Goal: Task Accomplishment & Management: Manage account settings

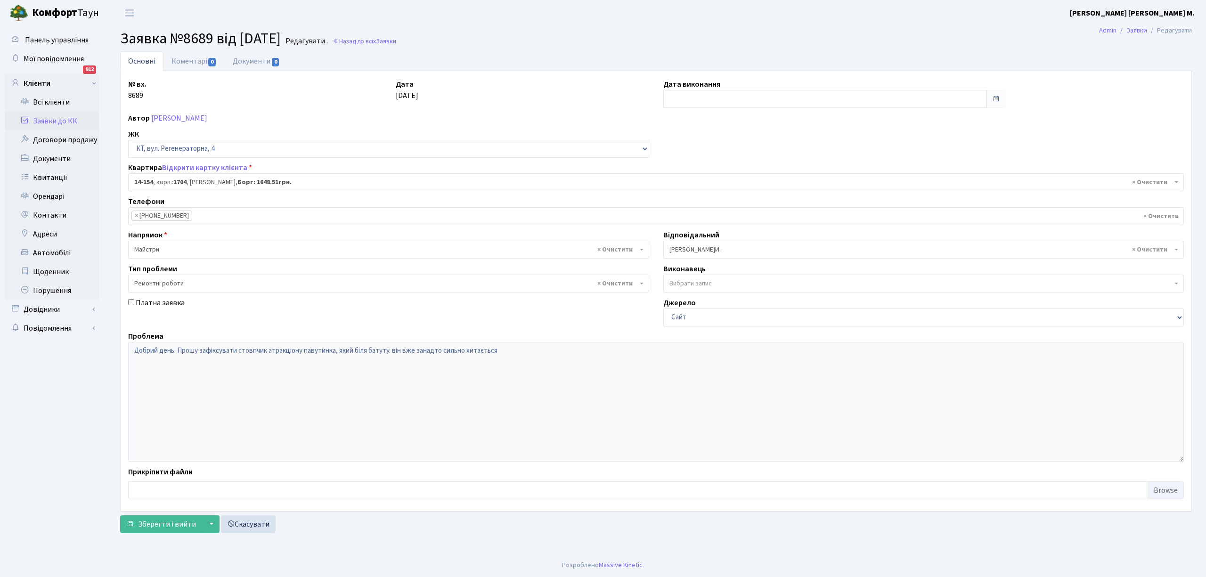
select select "7531"
select select "62"
click at [46, 119] on link "Заявки до КК" at bounding box center [52, 121] width 94 height 19
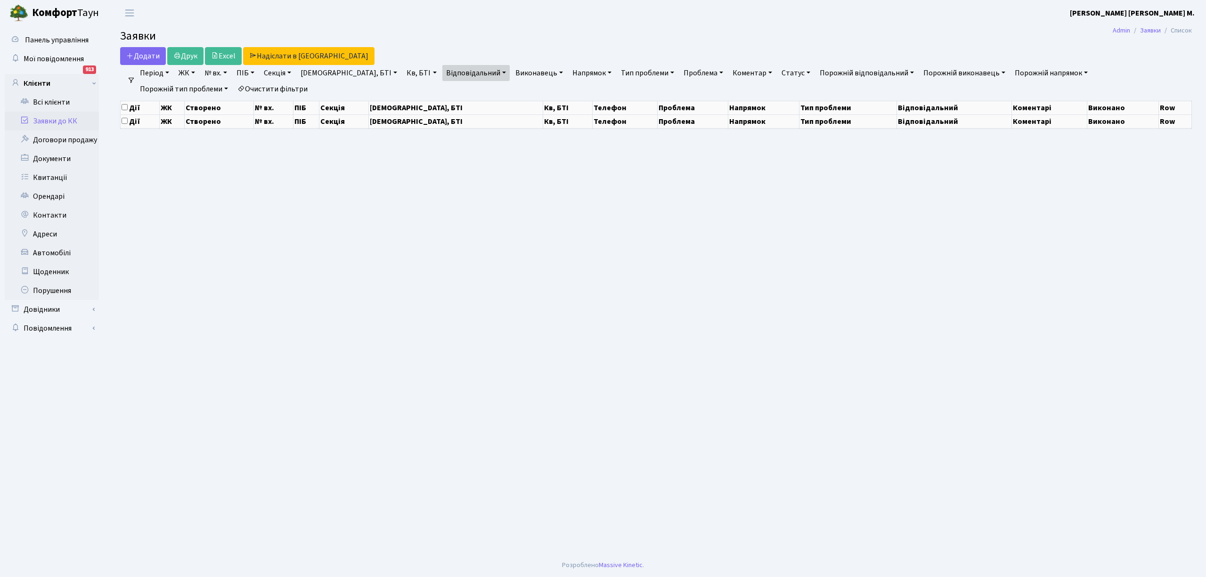
select select "25"
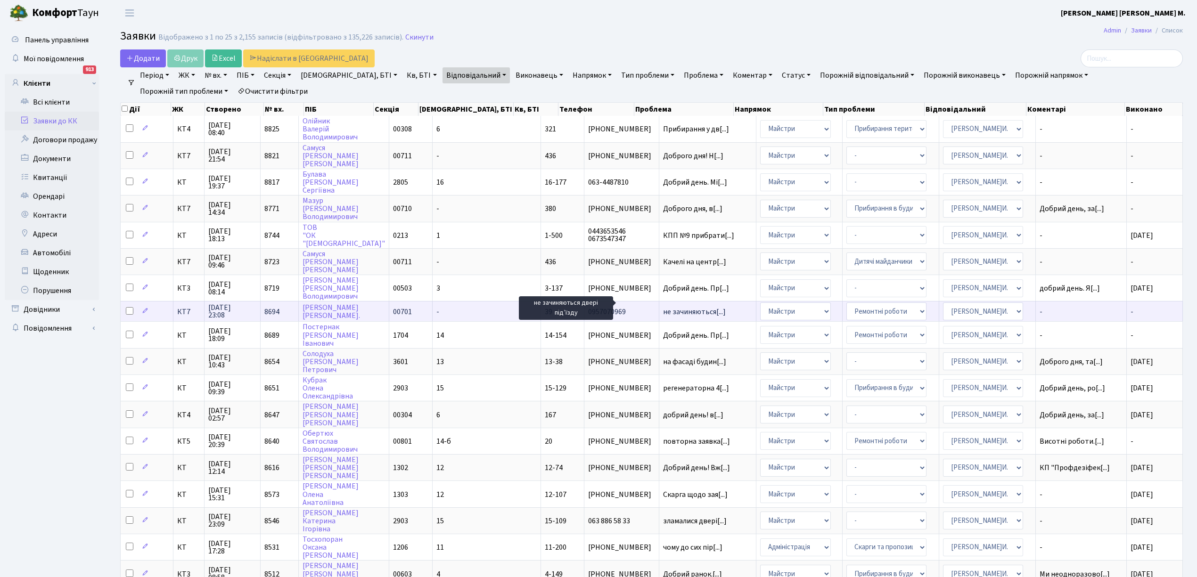
click at [663, 307] on span "не зачиняються[...]" at bounding box center [694, 312] width 63 height 10
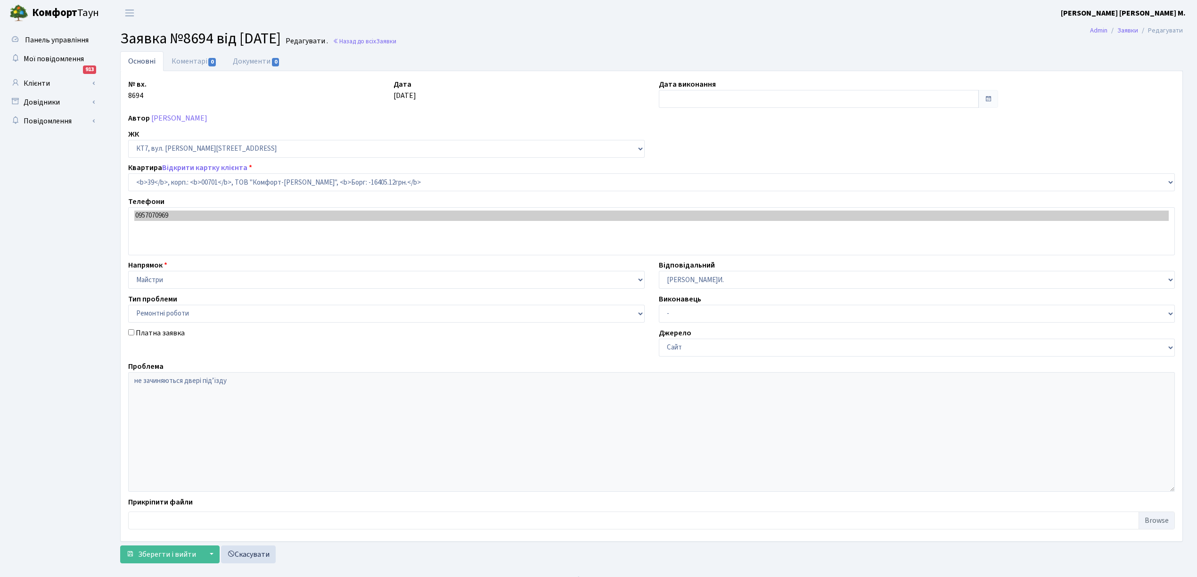
select select "18373"
select select "62"
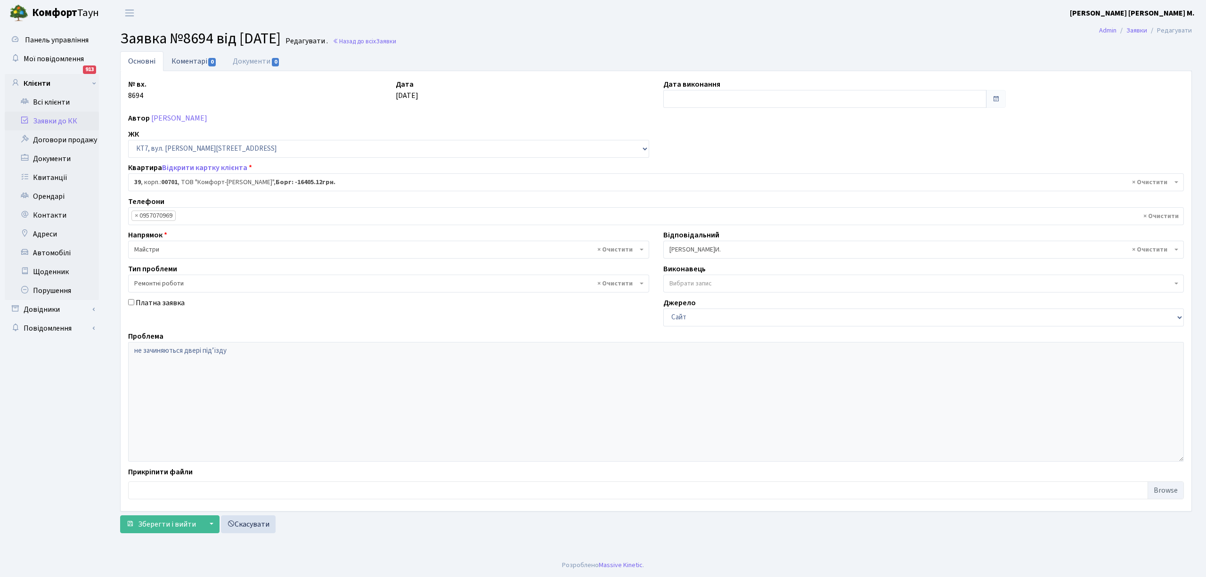
click at [188, 65] on link "Коментарі 0" at bounding box center [194, 60] width 61 height 19
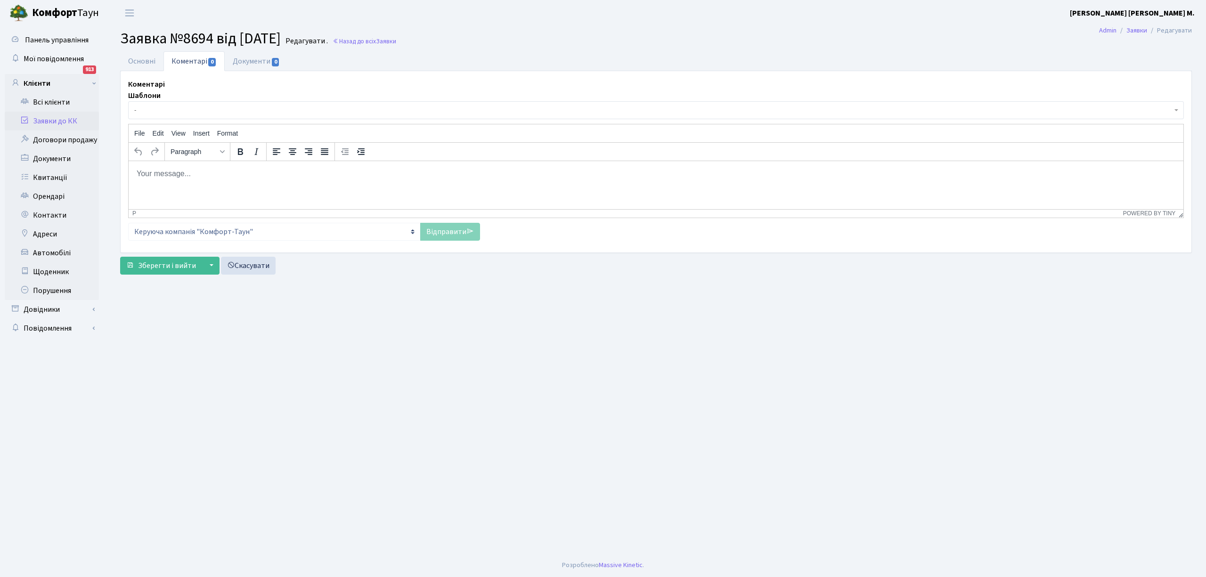
click at [187, 108] on span "-" at bounding box center [653, 110] width 1038 height 9
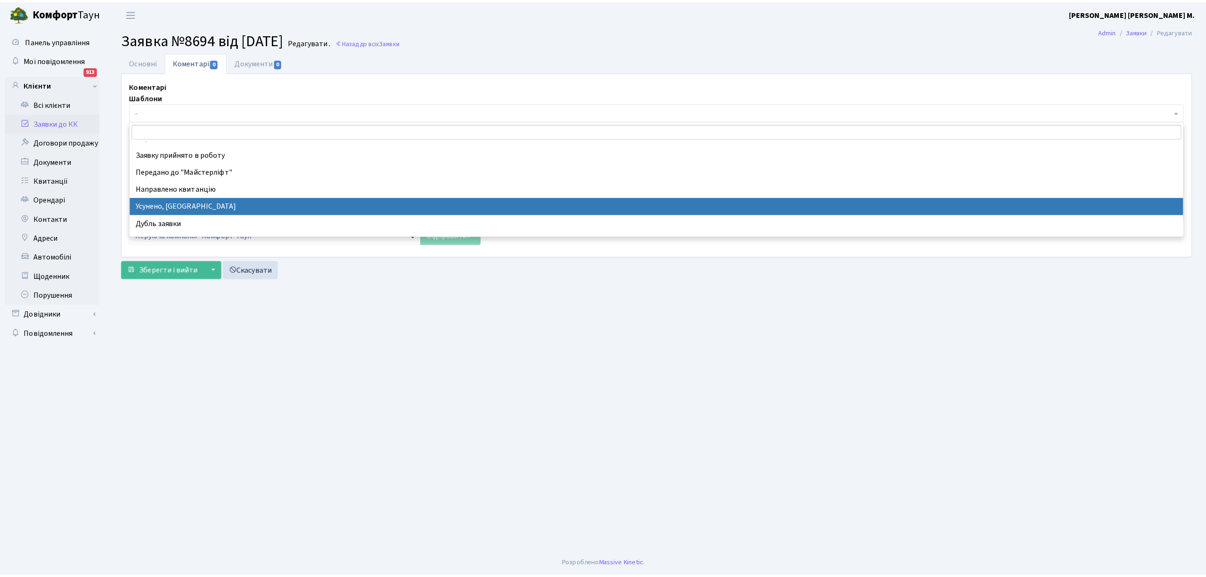
scroll to position [63, 0]
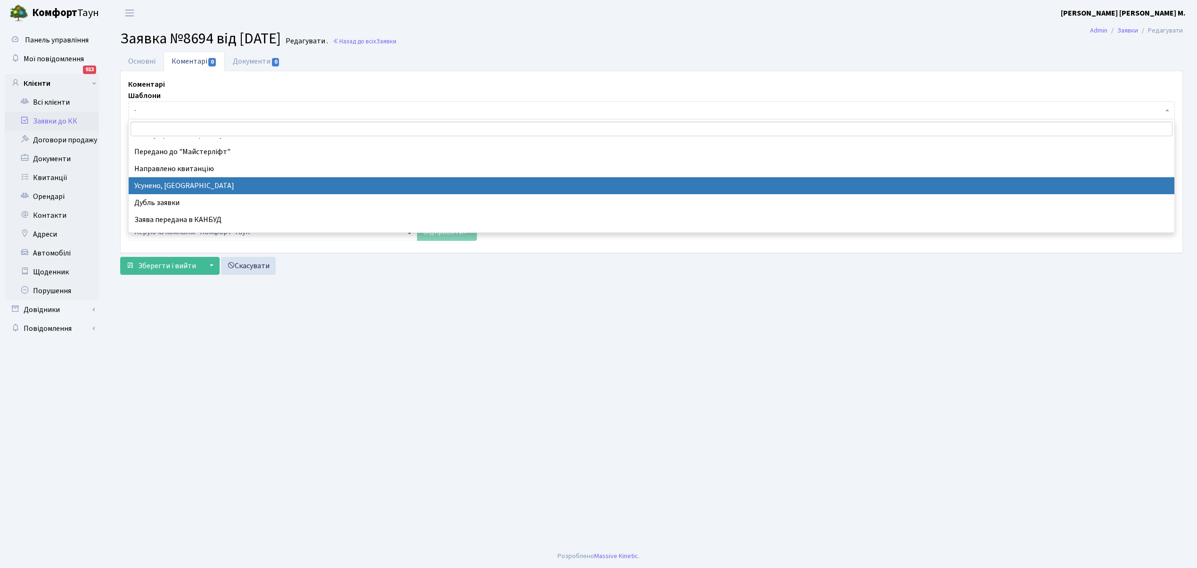
drag, startPoint x: 200, startPoint y: 182, endPoint x: 76, endPoint y: 20, distance: 204.1
select select "15"
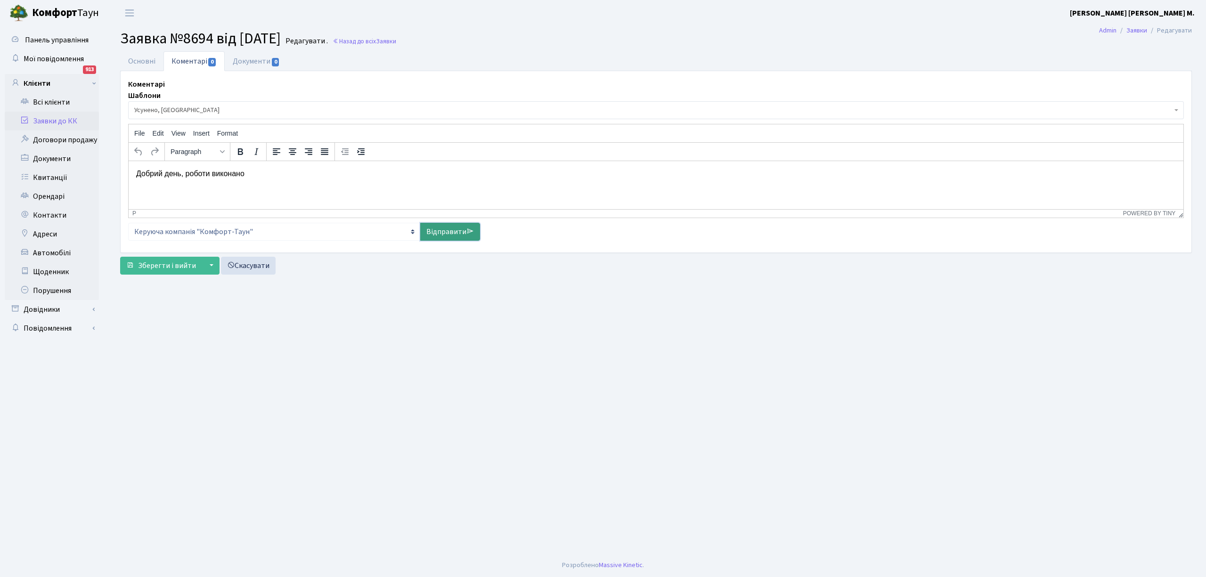
click at [436, 233] on link "Відправити" at bounding box center [450, 232] width 60 height 18
select select
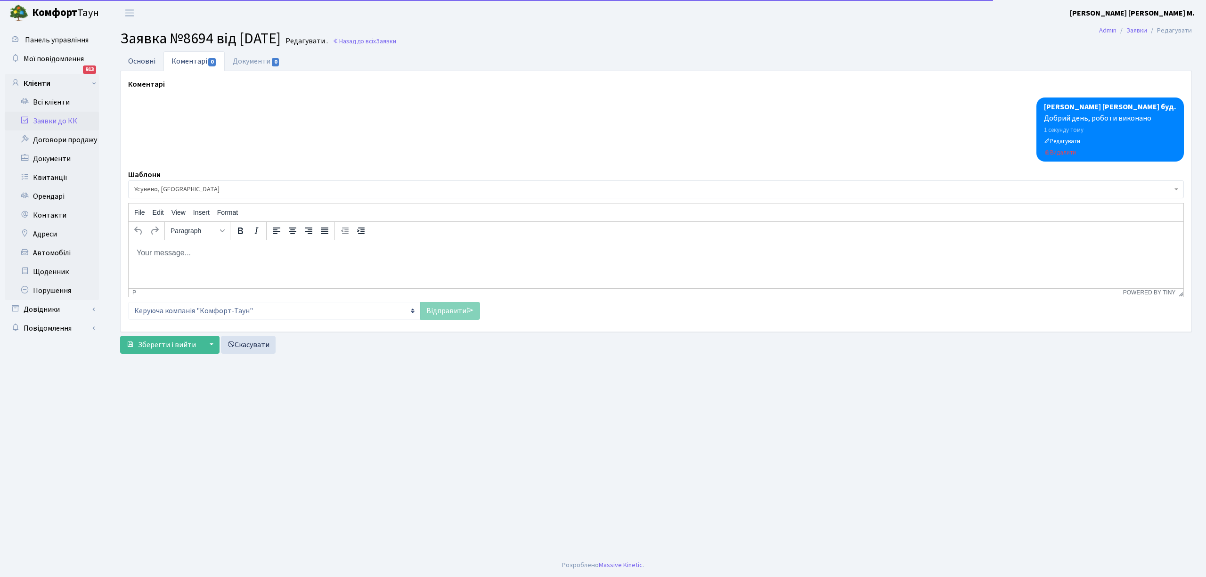
click at [147, 66] on link "Основні" at bounding box center [141, 60] width 43 height 19
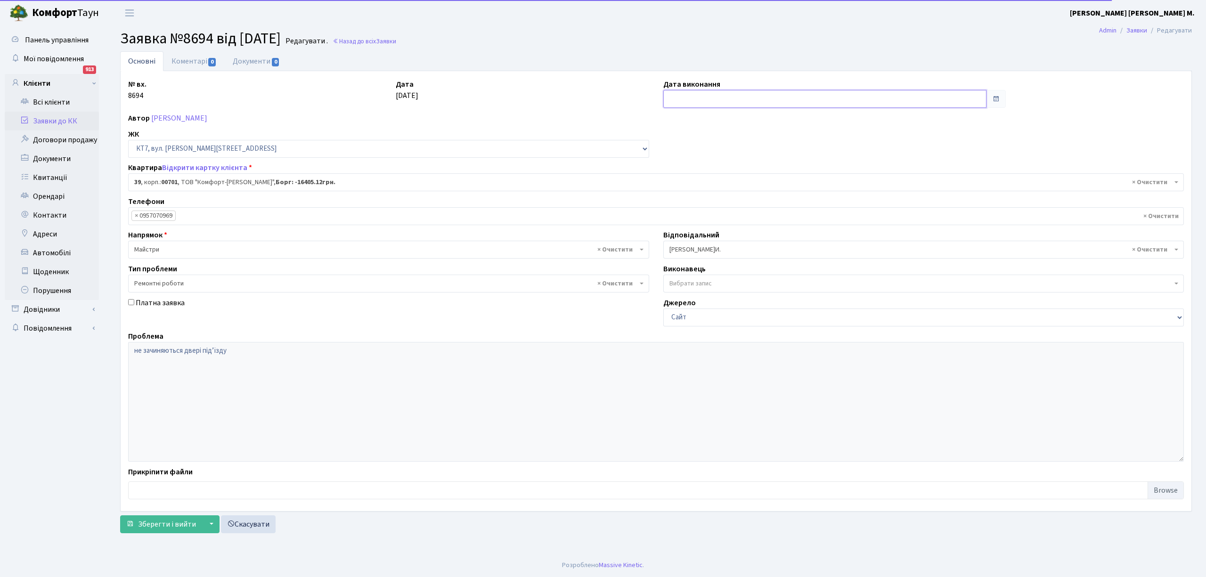
click at [672, 93] on input "text" at bounding box center [825, 99] width 323 height 18
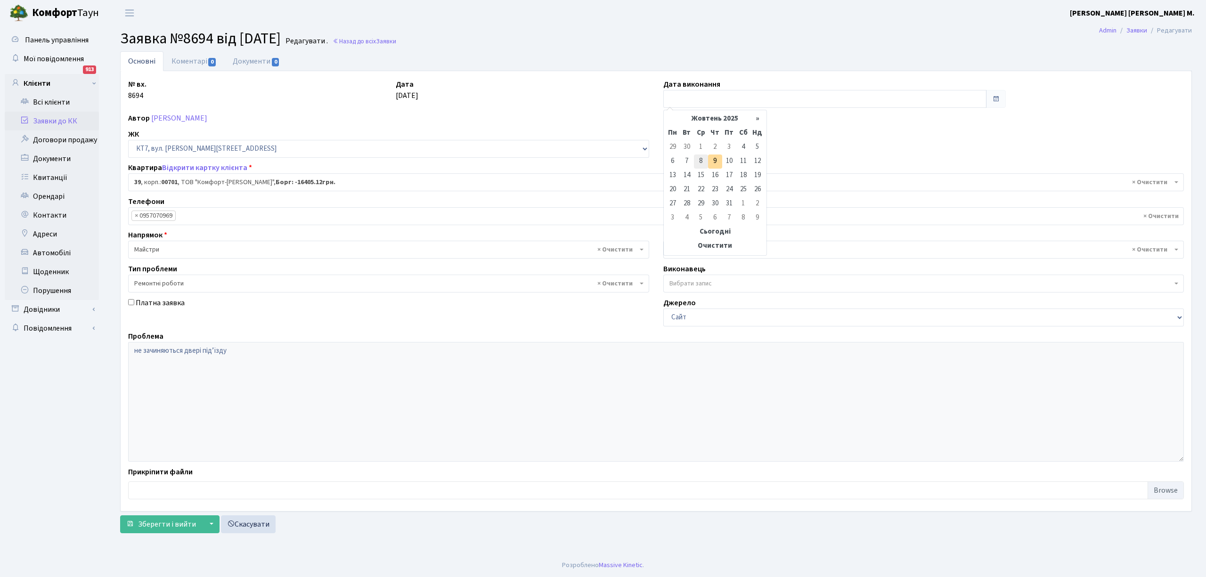
click at [700, 162] on td "8" at bounding box center [701, 162] width 14 height 14
type input "08.10.2025"
click at [169, 522] on span "Зберегти і вийти" at bounding box center [167, 524] width 58 height 10
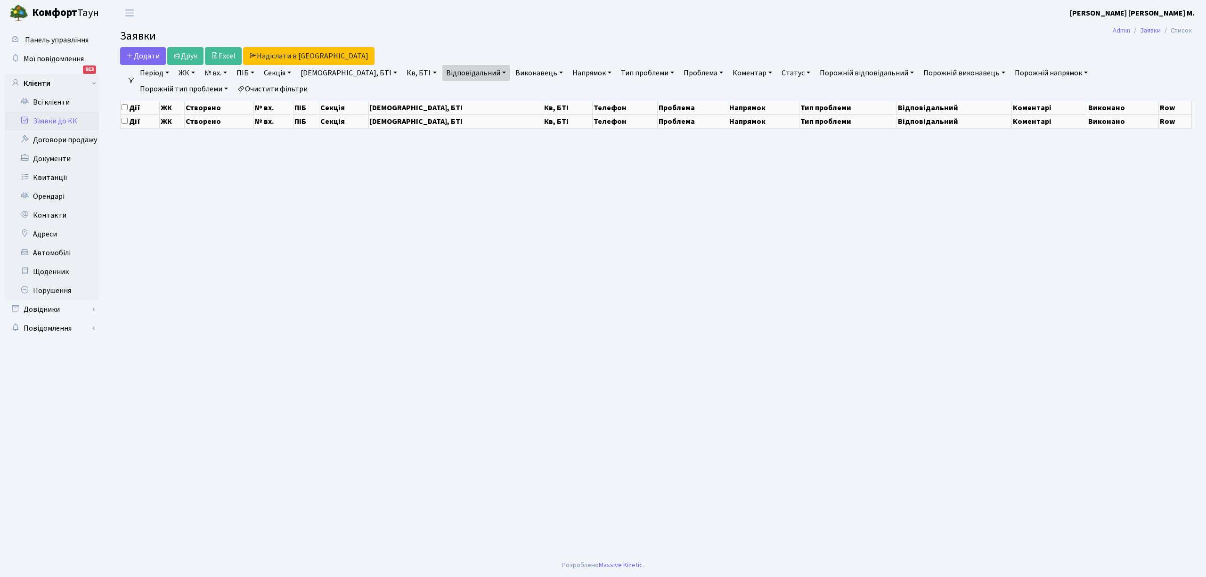
select select "25"
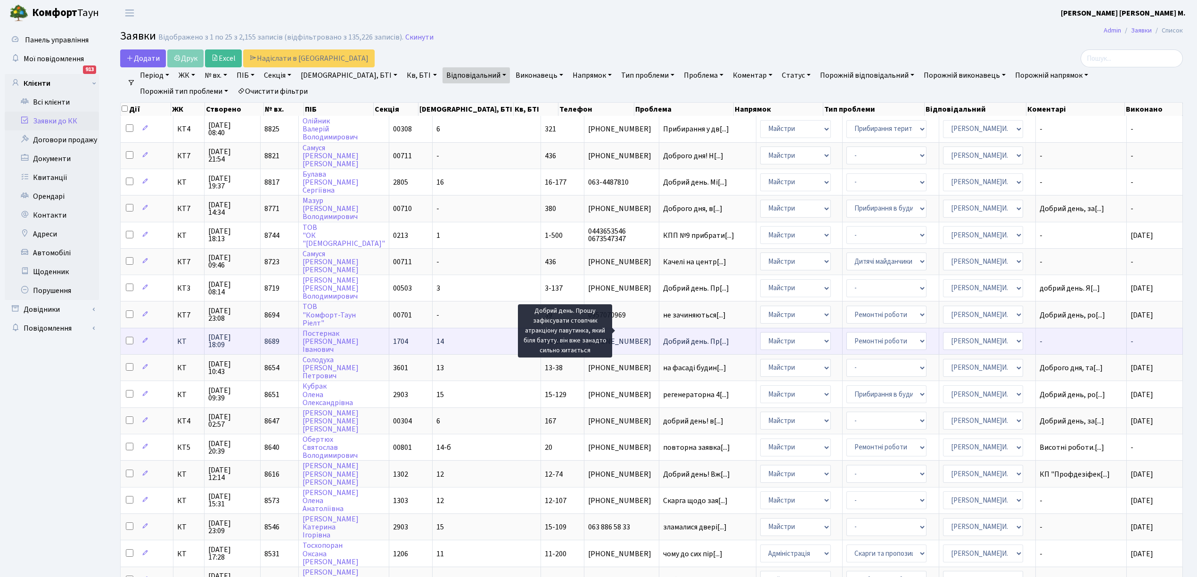
click at [663, 336] on span "Добрий день. Пр[...]" at bounding box center [696, 341] width 66 height 10
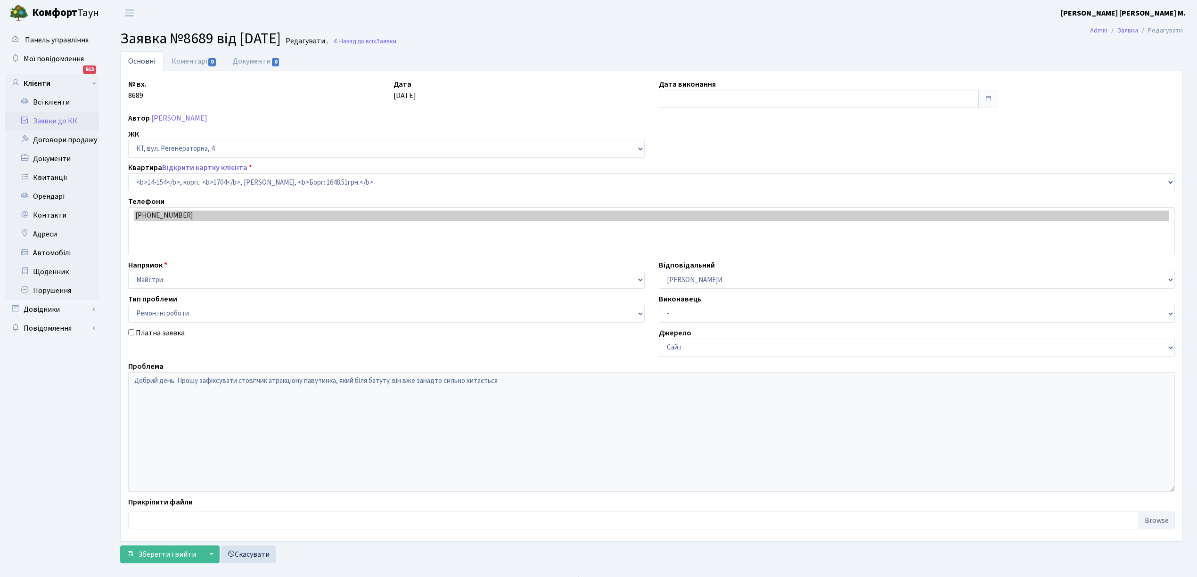
select select "7531"
select select "62"
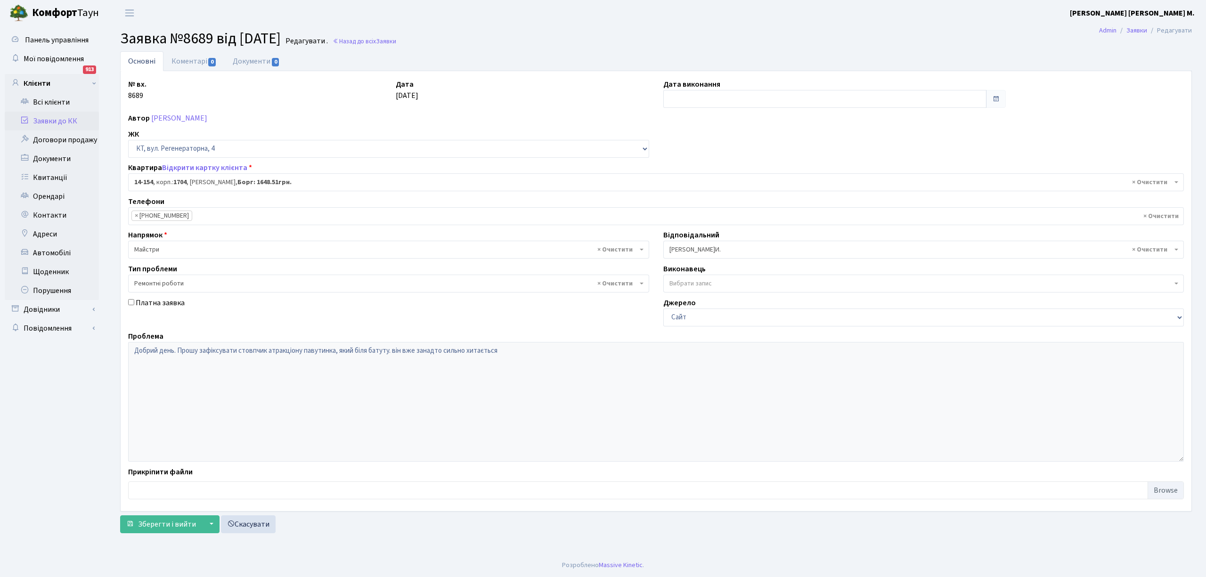
click at [51, 123] on link "Заявки до КК" at bounding box center [52, 121] width 94 height 19
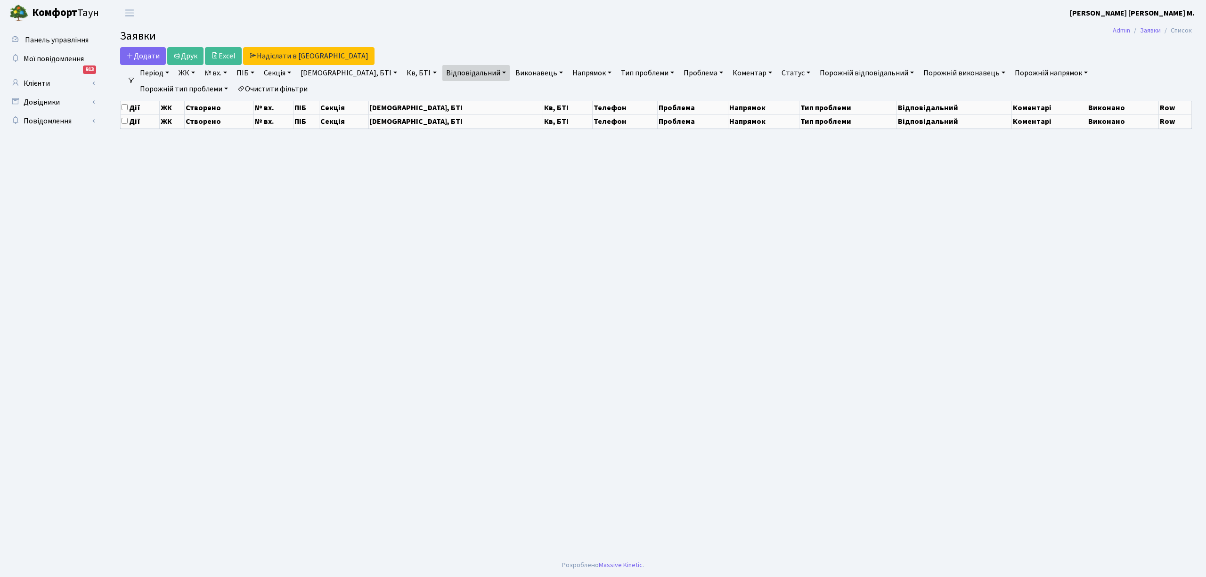
select select "25"
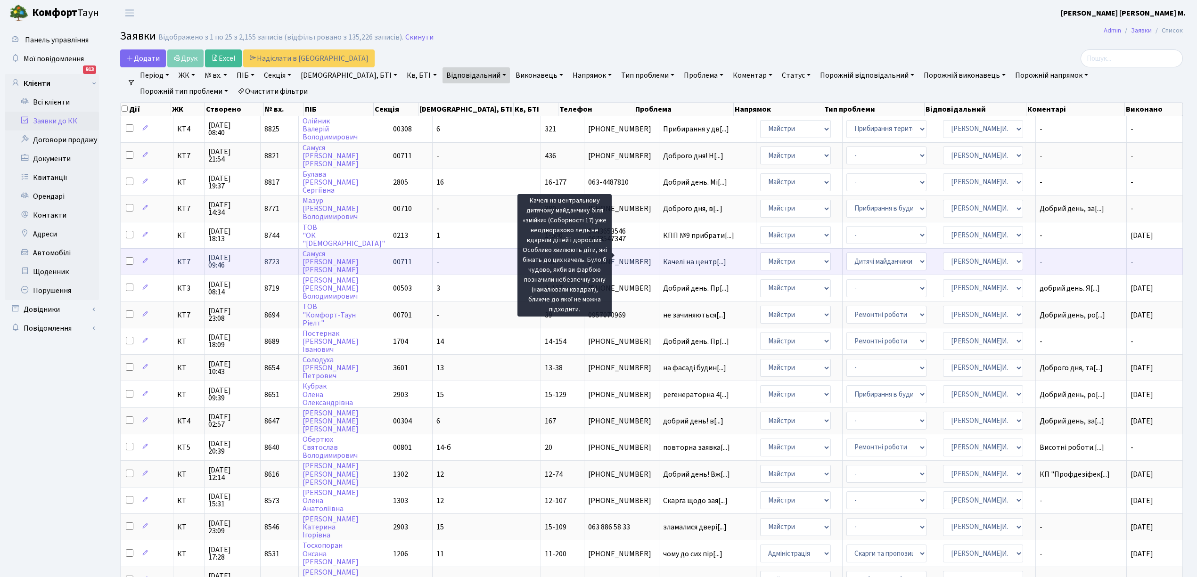
click at [663, 257] on span "Качелі на центр[...]" at bounding box center [694, 262] width 63 height 10
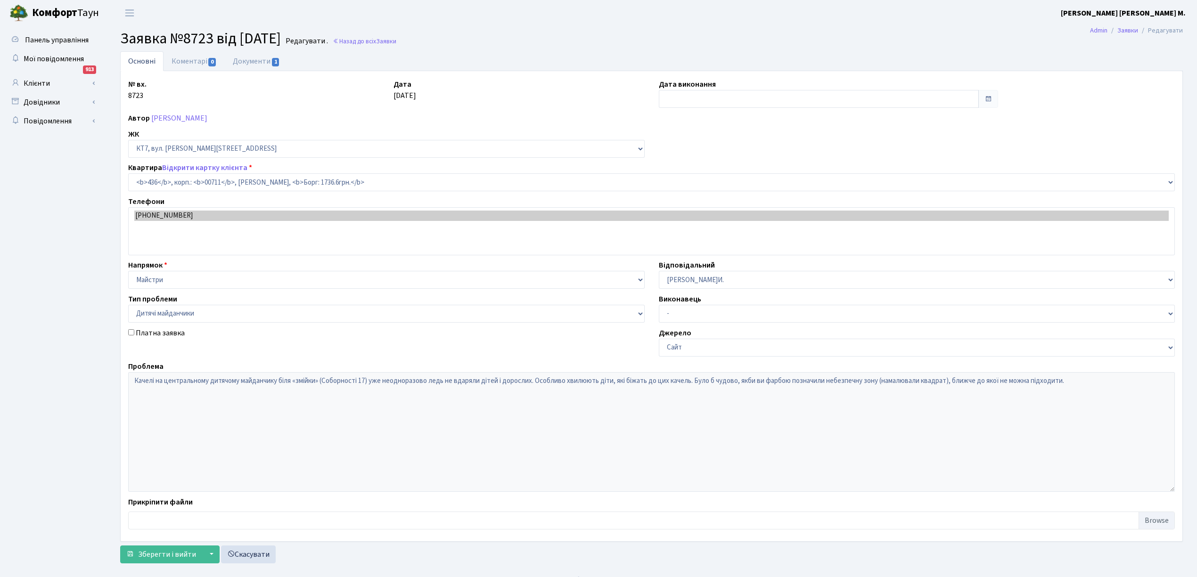
select select "19019"
select select "56"
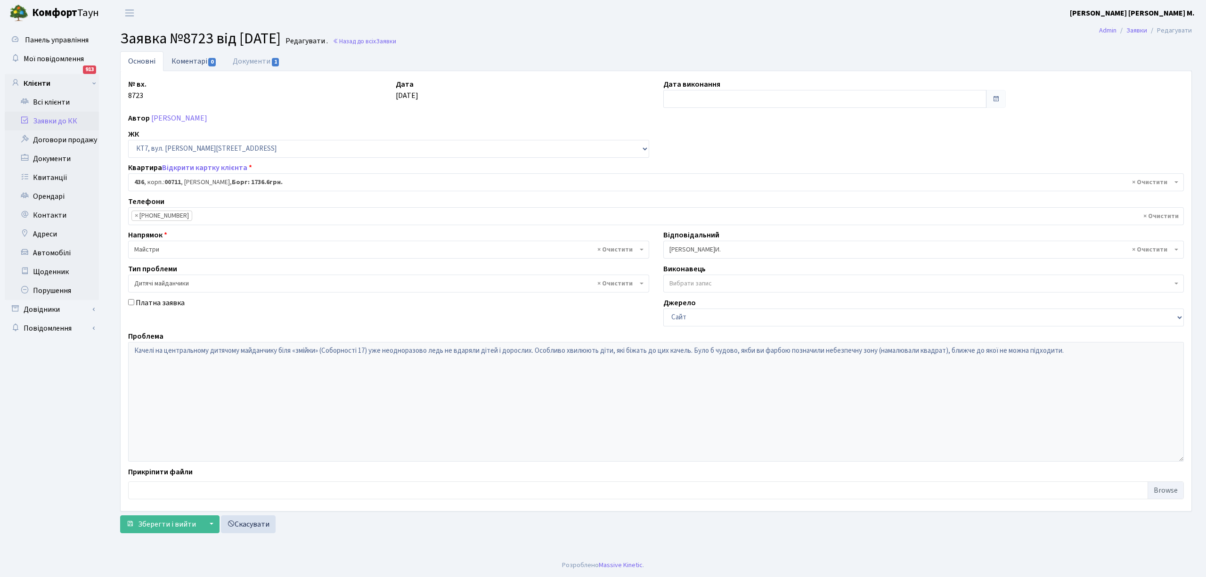
click at [189, 61] on link "Коментарі 0" at bounding box center [194, 60] width 61 height 19
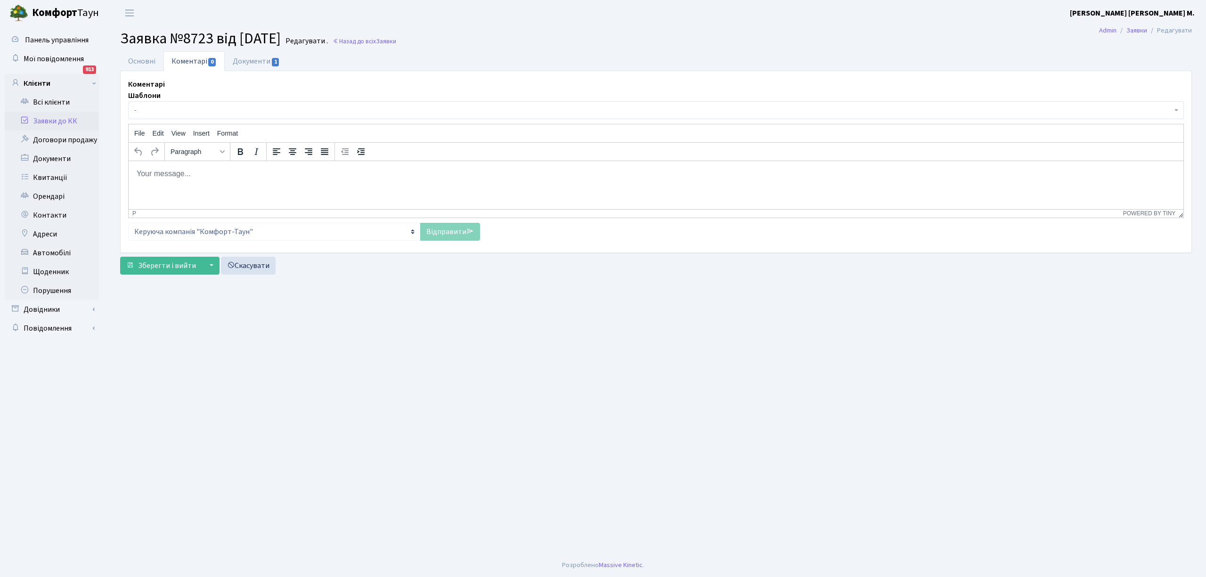
click at [160, 172] on body "Rich Text Area. Press ALT-0 for help." at bounding box center [656, 173] width 1040 height 10
click at [159, 172] on body "Rich Text Area. Press ALT-0 for help." at bounding box center [656, 173] width 1040 height 10
click at [429, 232] on link "Відправити" at bounding box center [450, 232] width 60 height 18
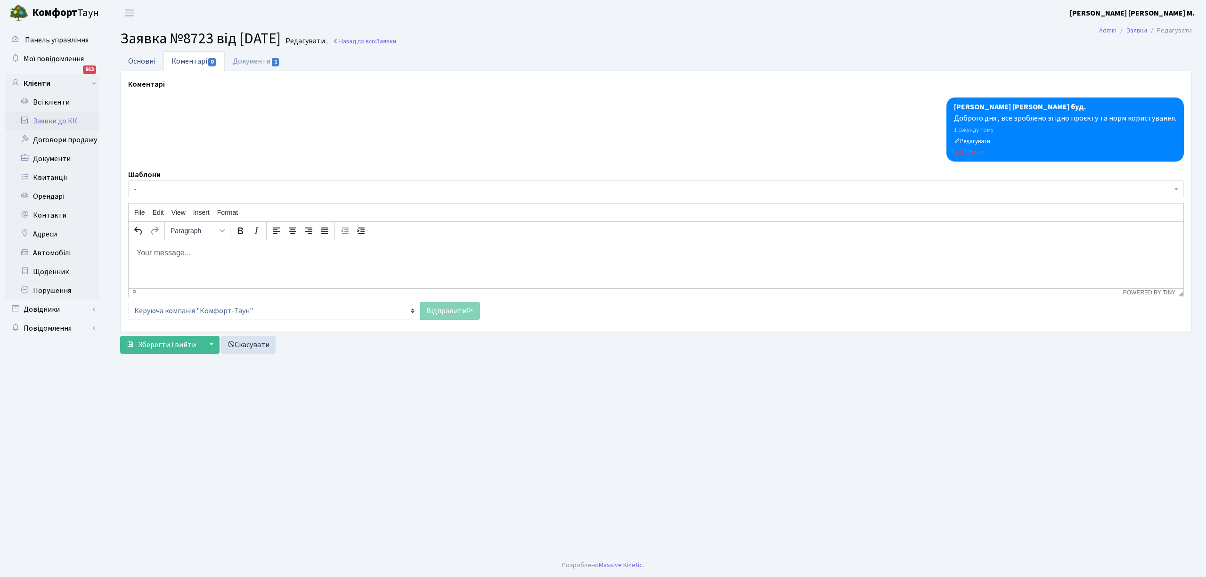
click at [148, 63] on link "Основні" at bounding box center [141, 60] width 43 height 19
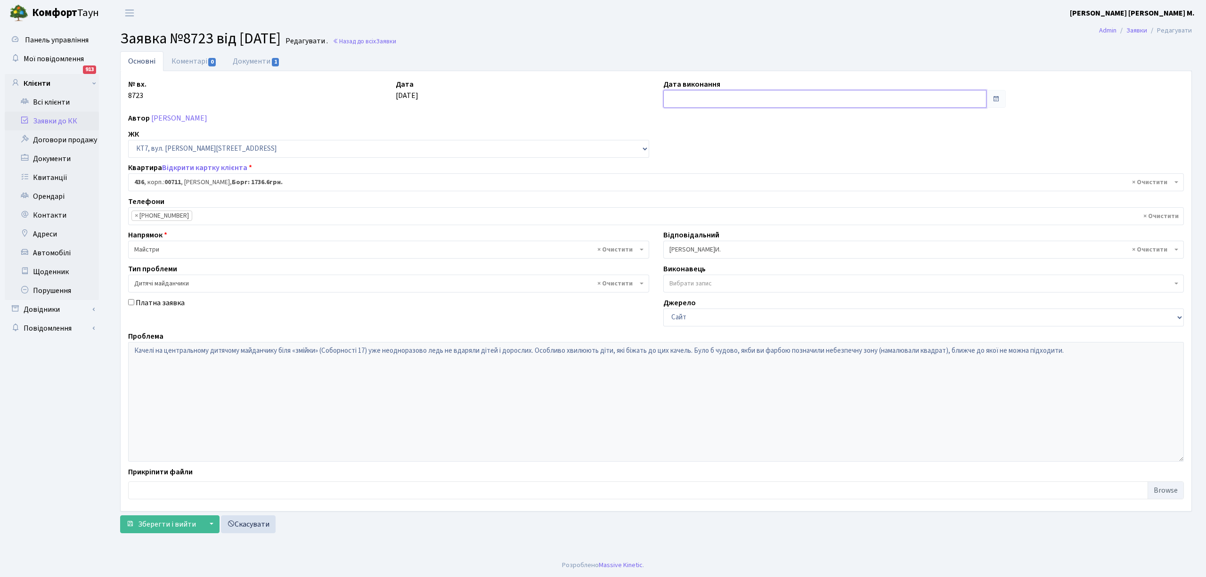
click at [683, 98] on input "text" at bounding box center [825, 99] width 323 height 18
click at [715, 160] on td "9" at bounding box center [715, 162] width 14 height 14
type input "09.10.2025"
click at [161, 524] on span "Зберегти і вийти" at bounding box center [167, 524] width 58 height 10
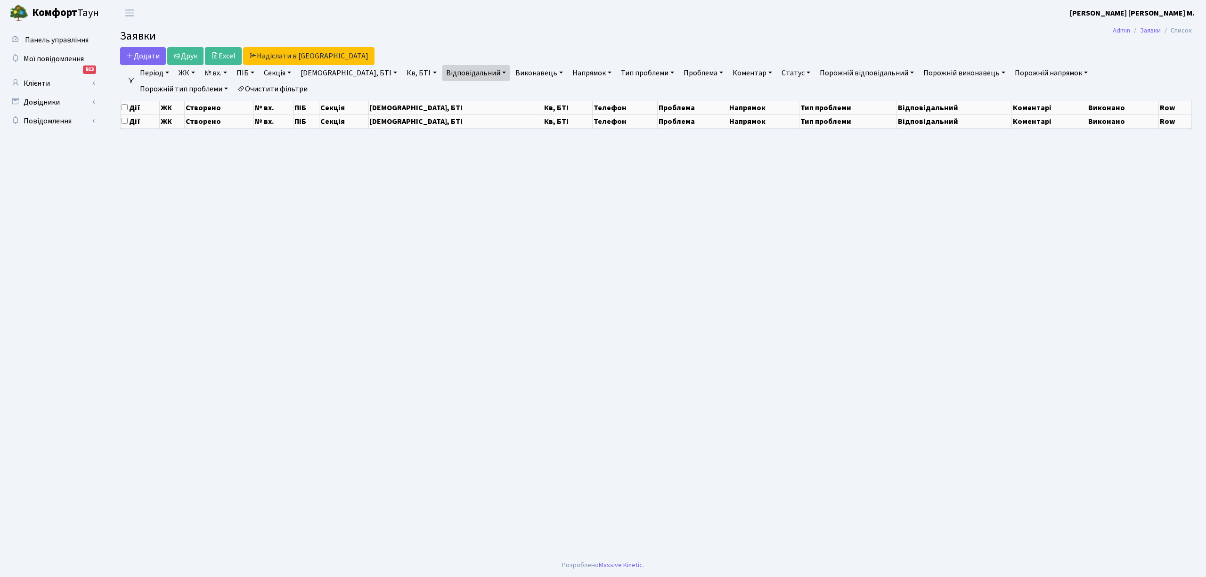
select select "25"
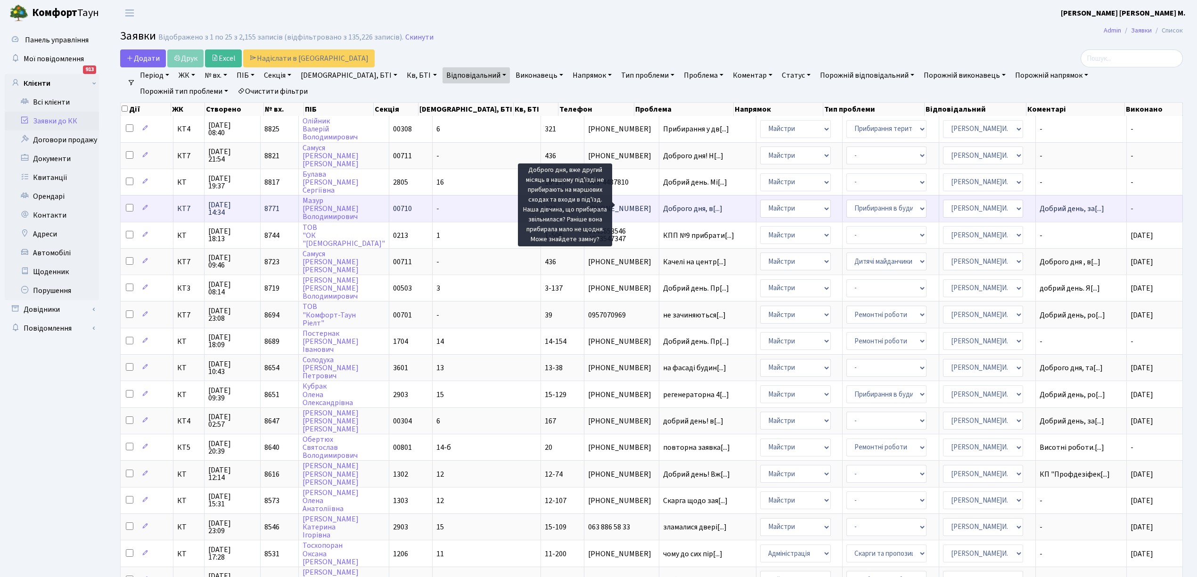
click at [663, 206] on span "Доброго дня, в[...]" at bounding box center [692, 209] width 59 height 10
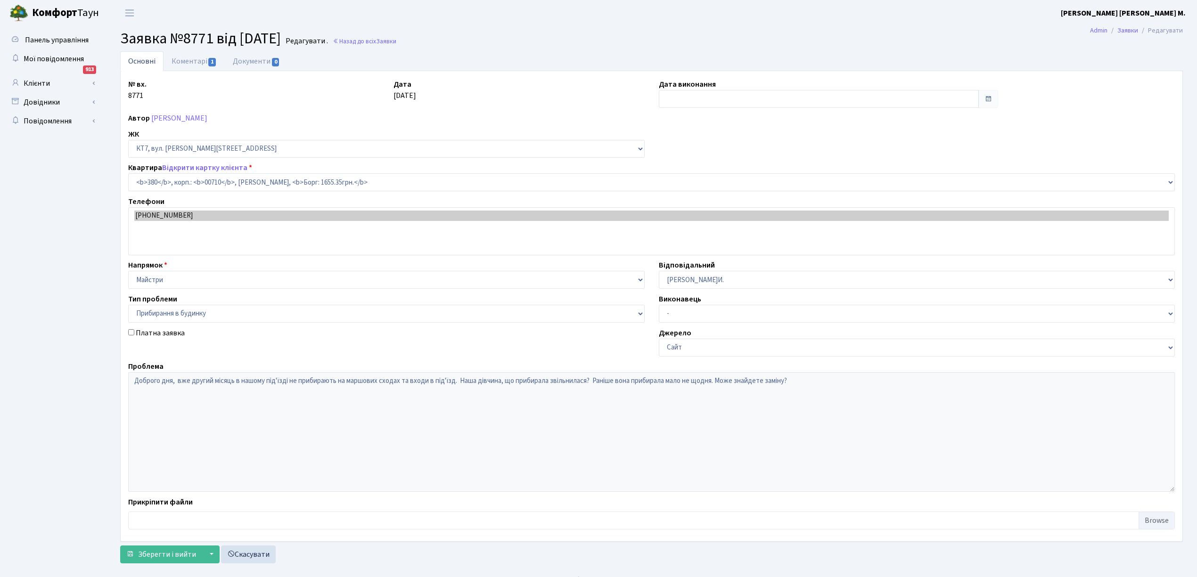
select select "18918"
select select "58"
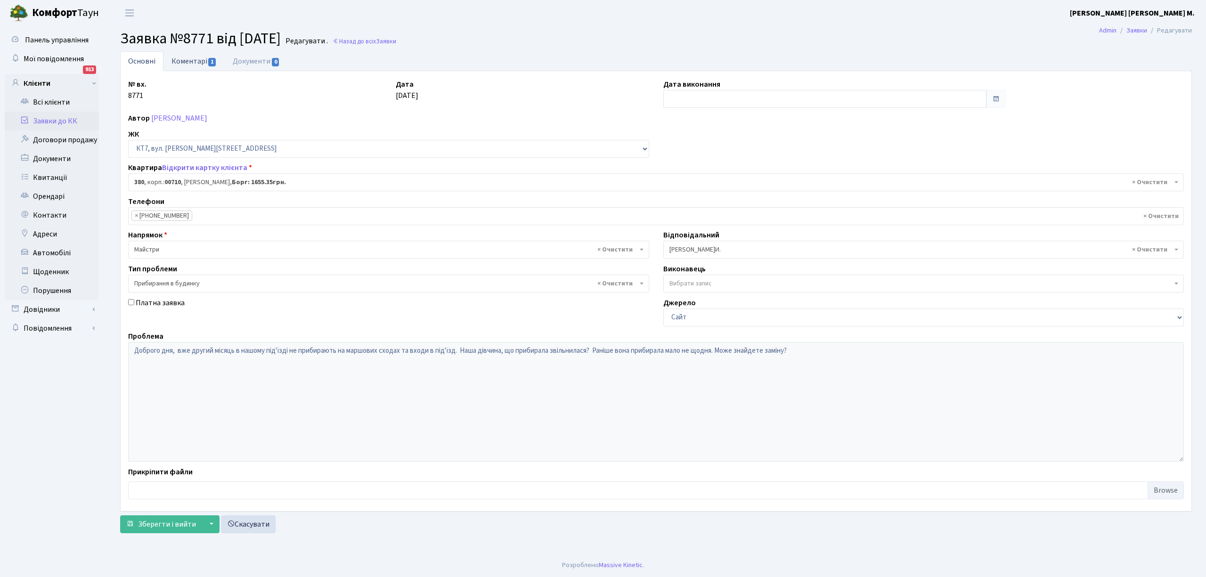
click at [194, 61] on link "Коментарі 1" at bounding box center [194, 60] width 61 height 19
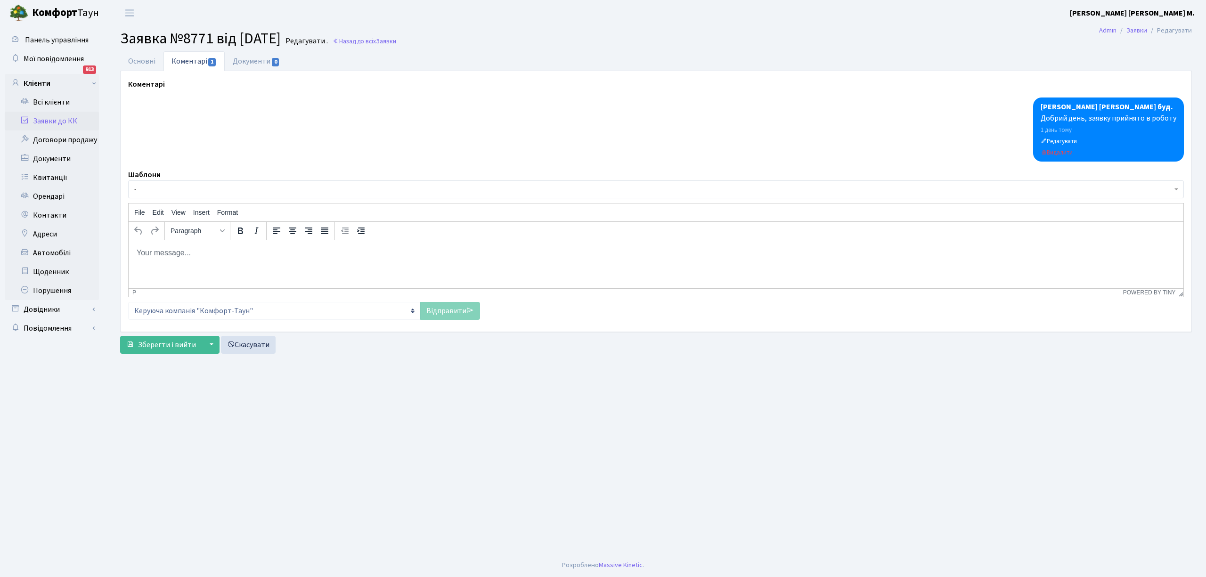
click at [159, 195] on span "-" at bounding box center [656, 189] width 1056 height 18
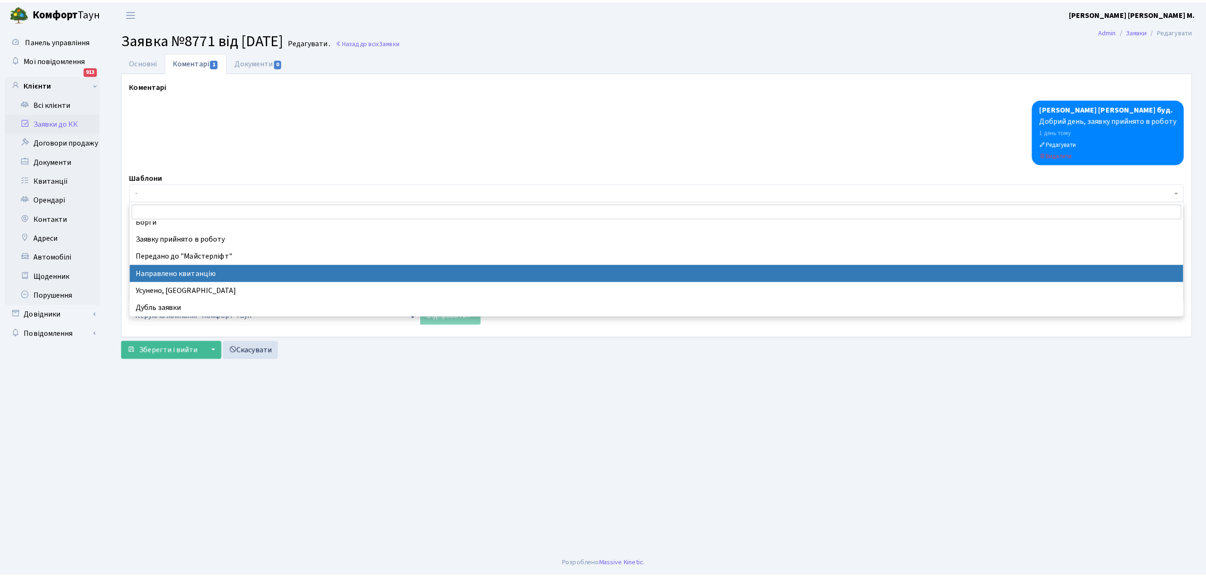
scroll to position [63, 0]
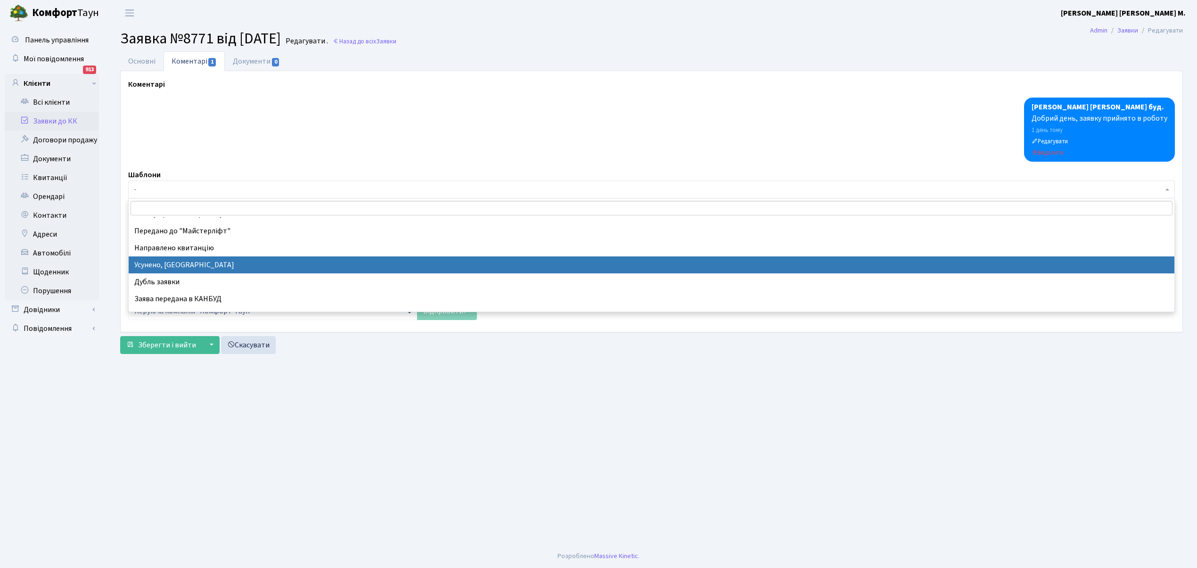
select select "15"
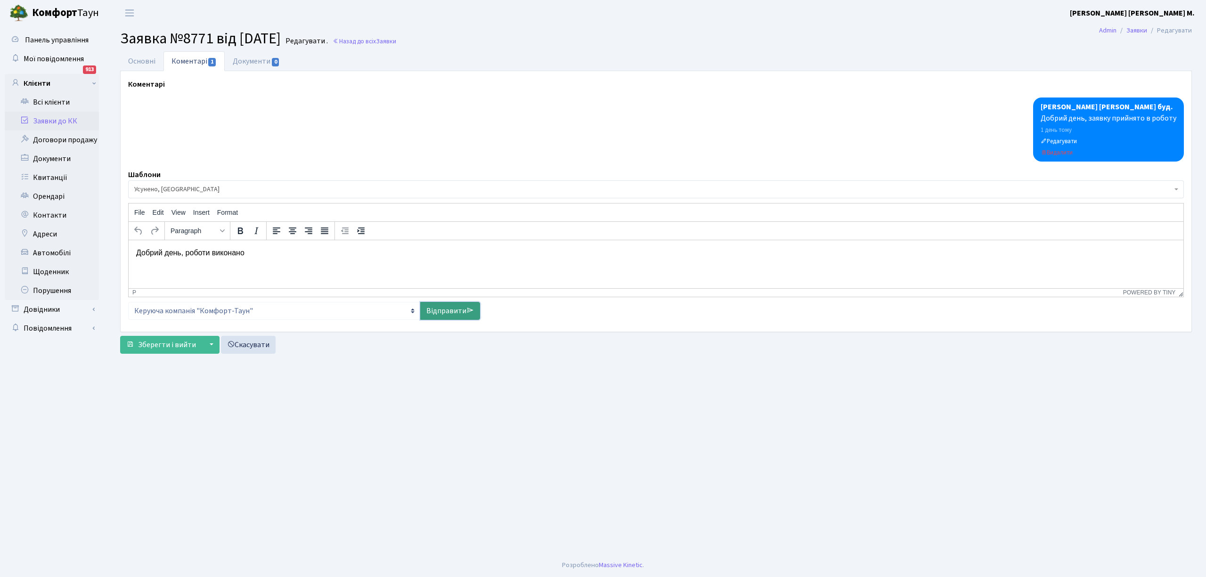
click at [423, 311] on link "Відправити" at bounding box center [450, 311] width 60 height 18
select select
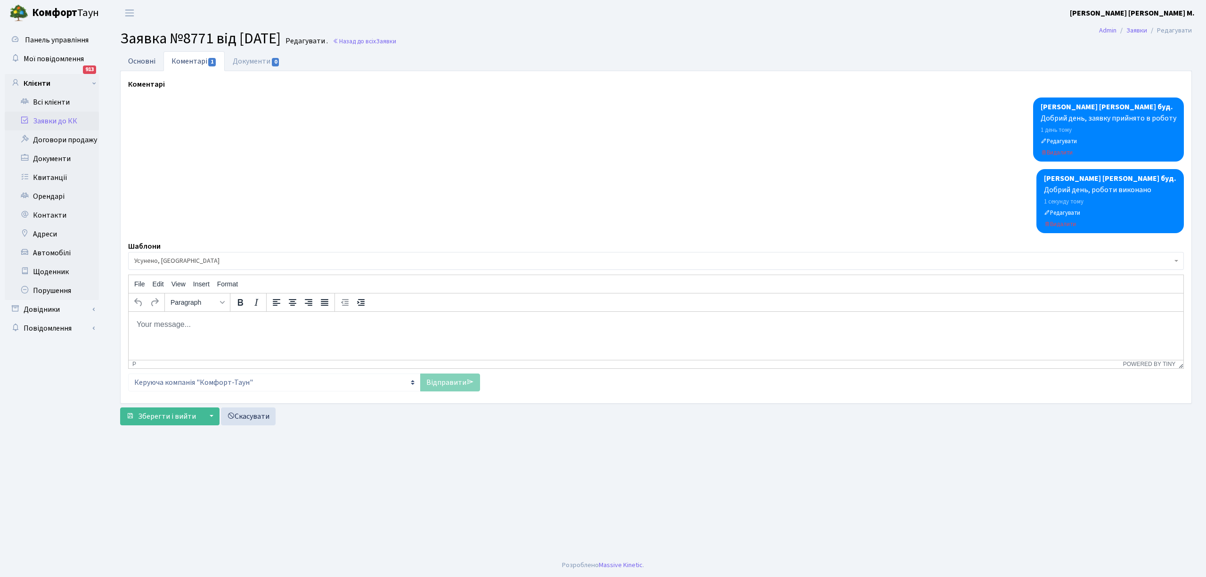
click at [144, 66] on link "Основні" at bounding box center [141, 60] width 43 height 19
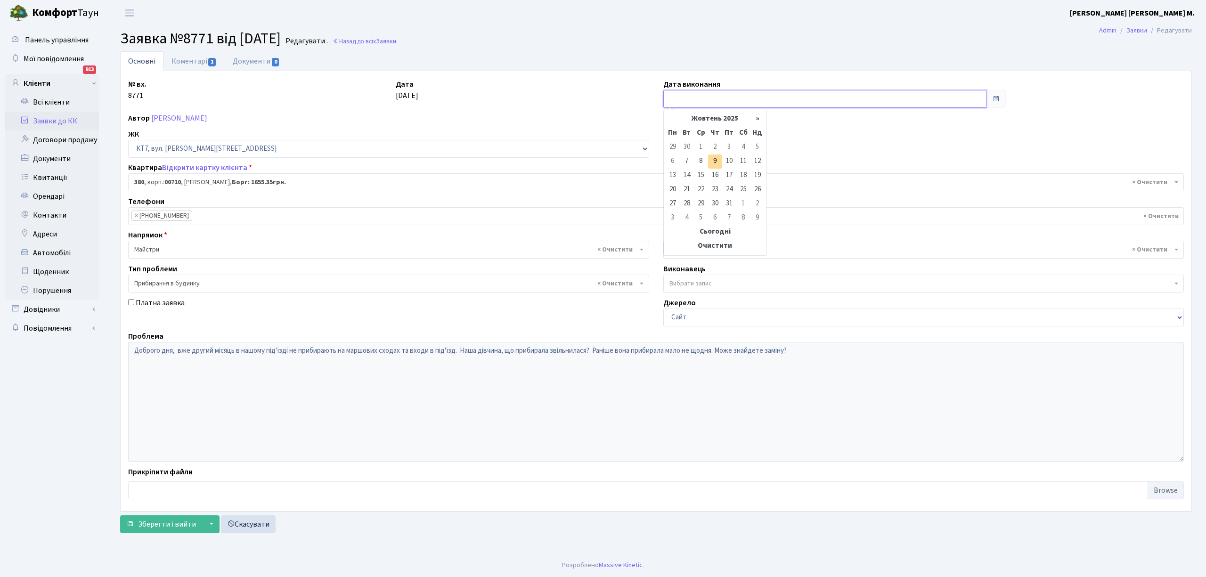
click at [700, 101] on input "text" at bounding box center [825, 99] width 323 height 18
click at [696, 160] on td "8" at bounding box center [701, 162] width 14 height 14
type input "08.10.2025"
click at [164, 533] on button "Зберегти і вийти" at bounding box center [161, 525] width 82 height 18
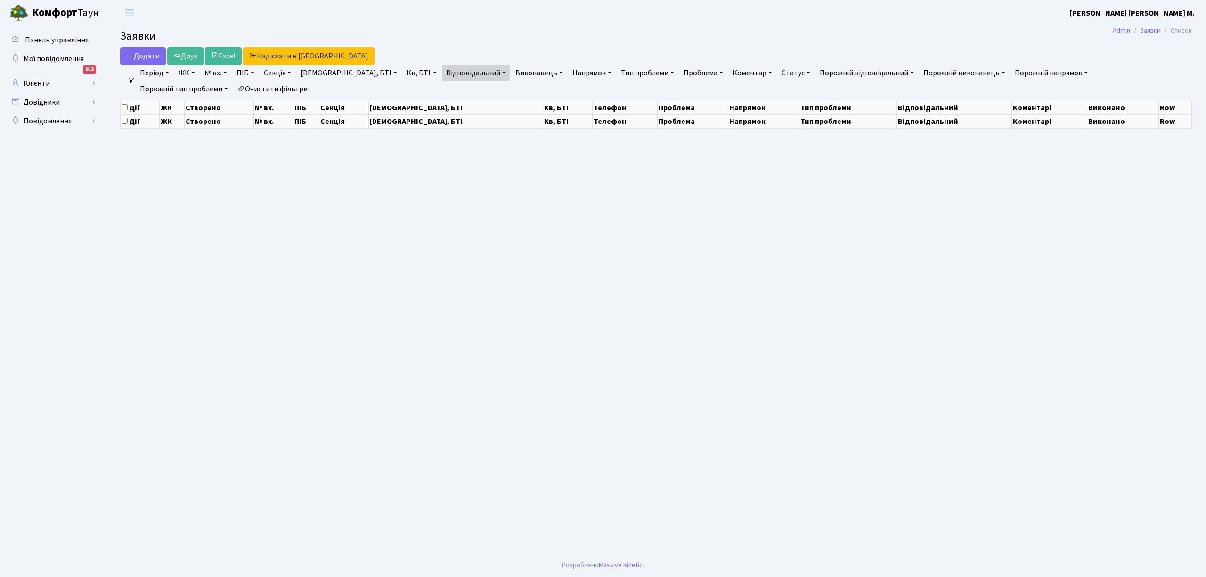
select select "25"
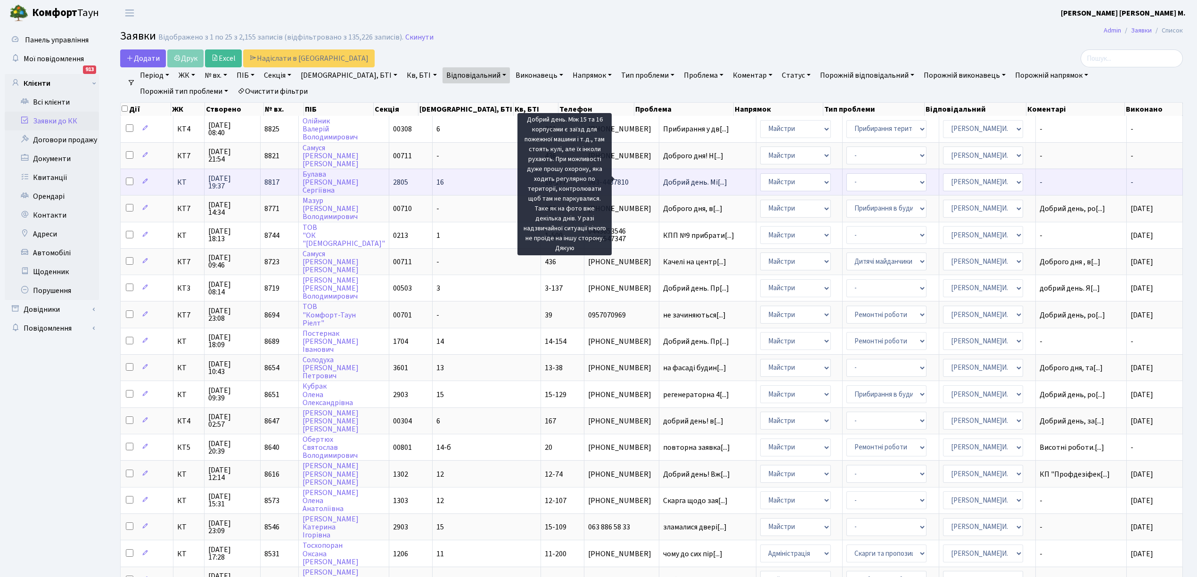
click at [663, 181] on span "Добрий день. Мі[...]" at bounding box center [695, 182] width 64 height 10
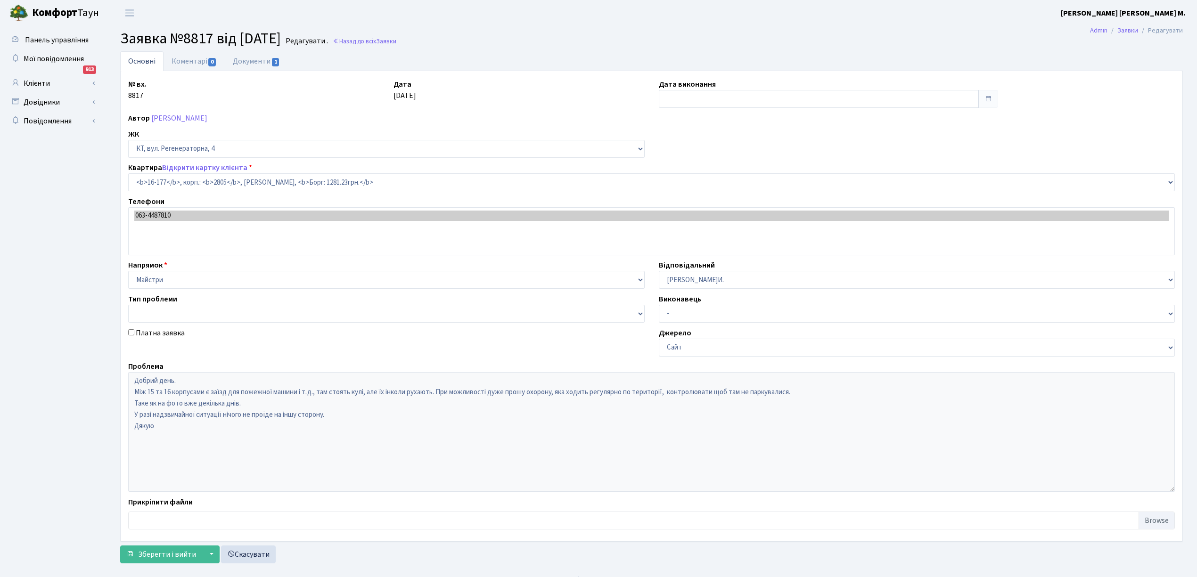
select select "8738"
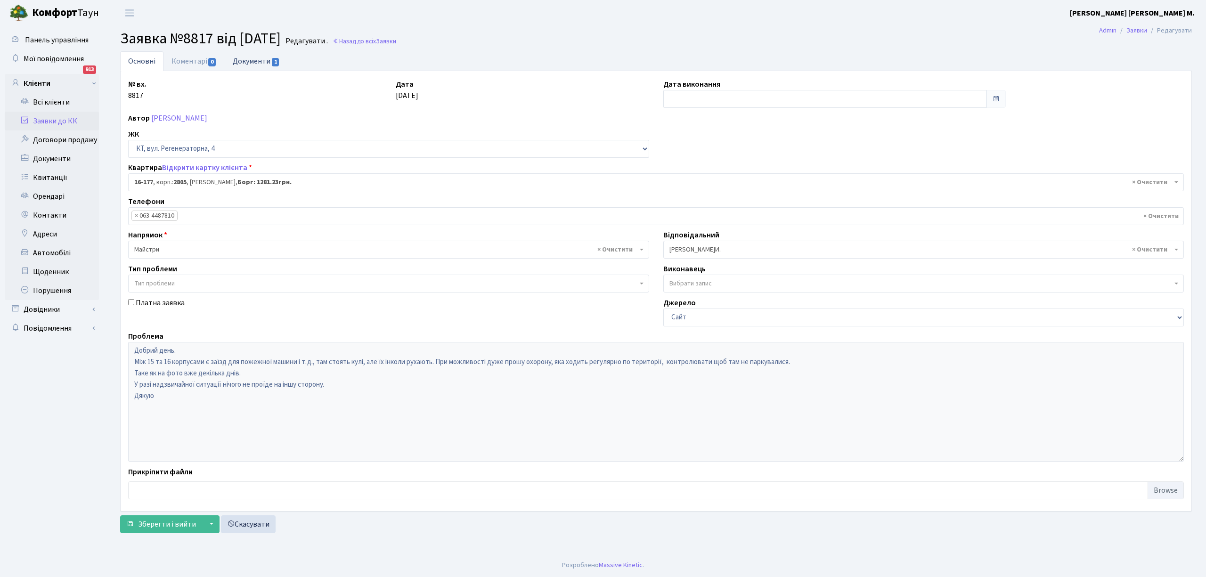
click at [258, 61] on link "Документи 1" at bounding box center [256, 60] width 63 height 19
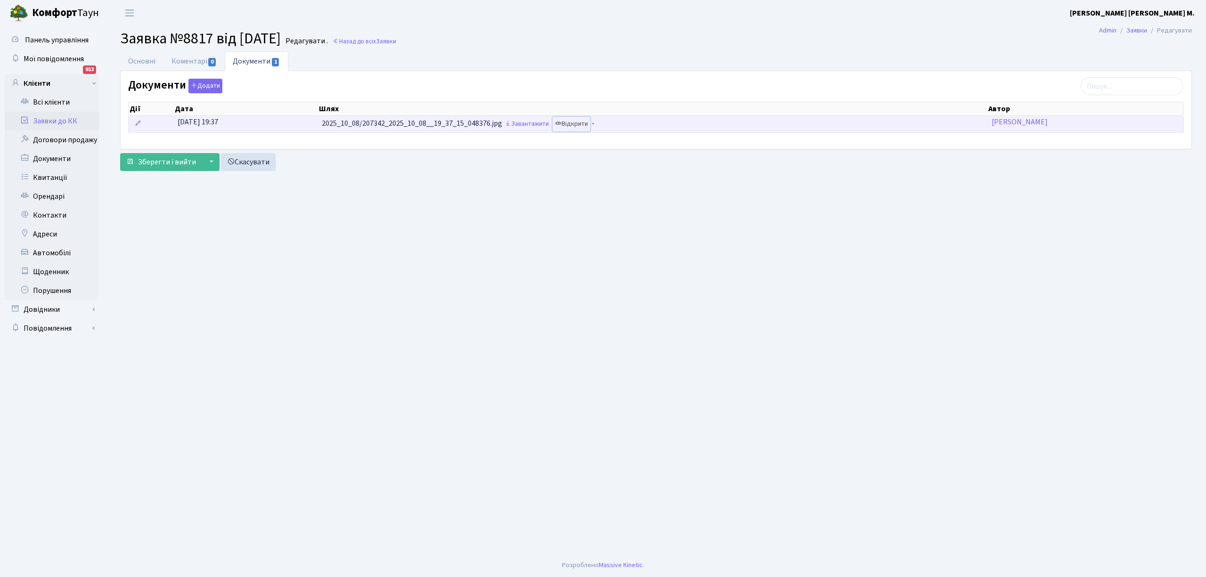
click at [579, 128] on link "Відкрити" at bounding box center [572, 124] width 38 height 15
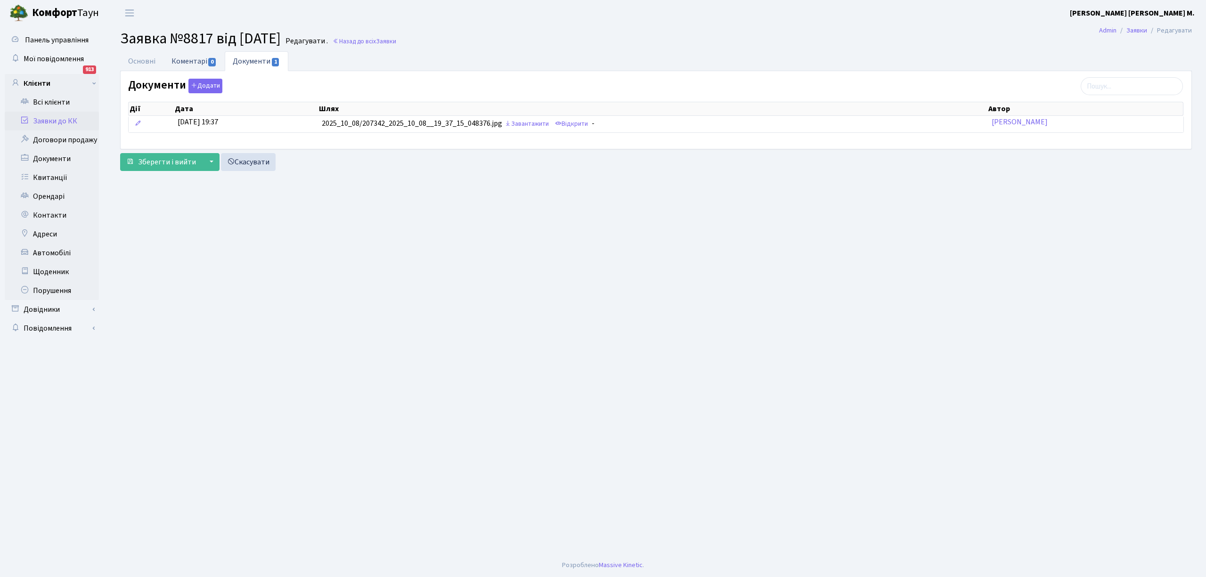
click at [189, 58] on link "Коментарі 0" at bounding box center [194, 60] width 61 height 19
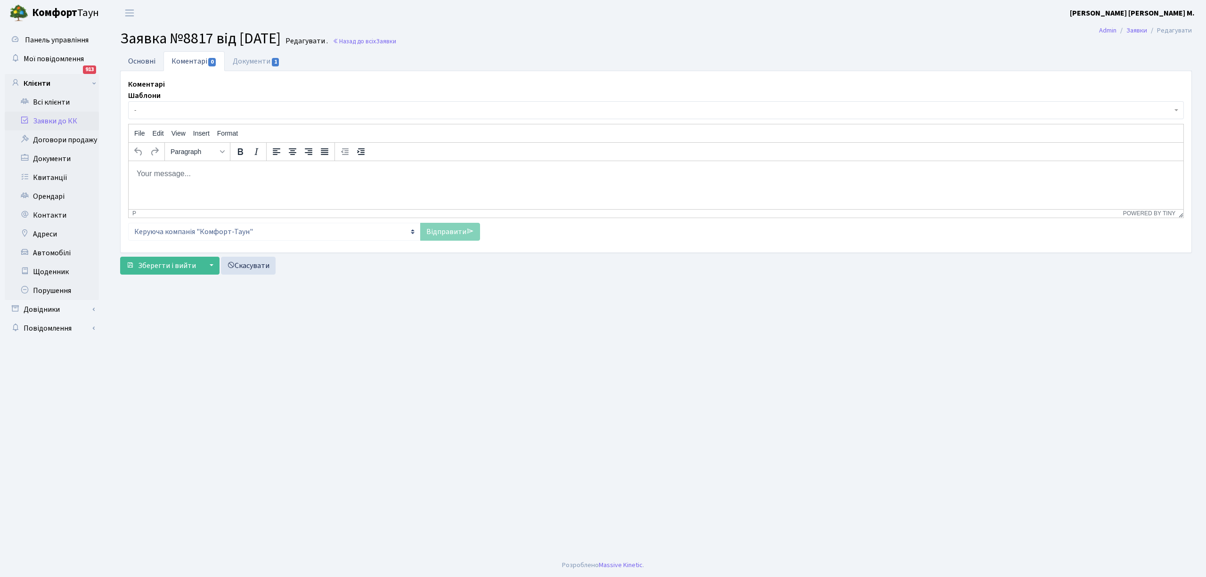
click at [152, 61] on link "Основні" at bounding box center [141, 60] width 43 height 19
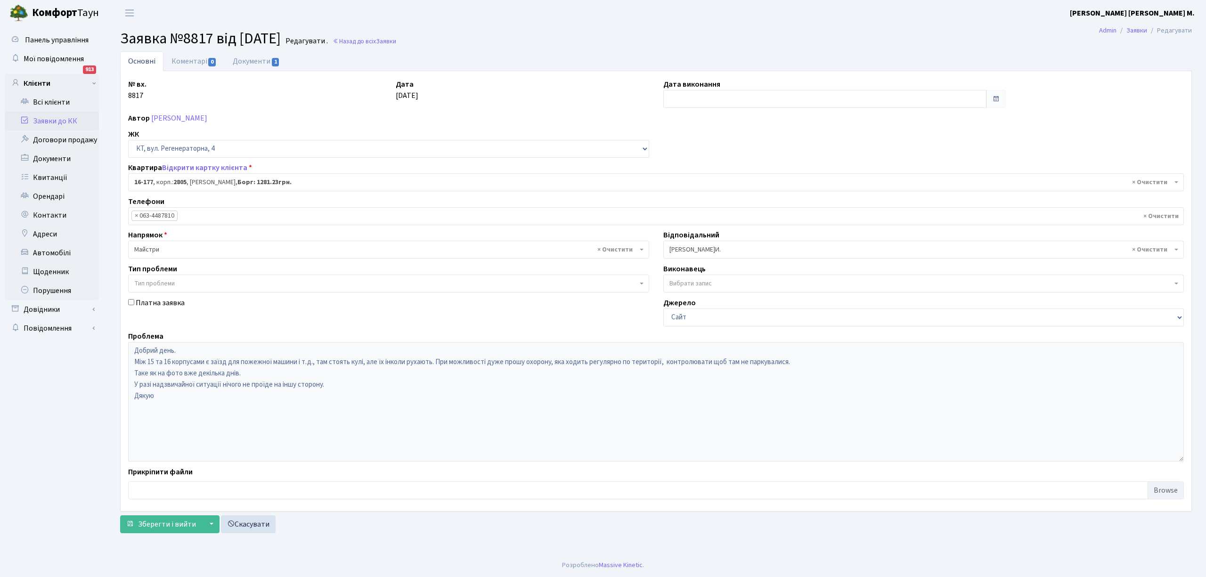
click at [36, 121] on link "Заявки до КК" at bounding box center [52, 121] width 94 height 19
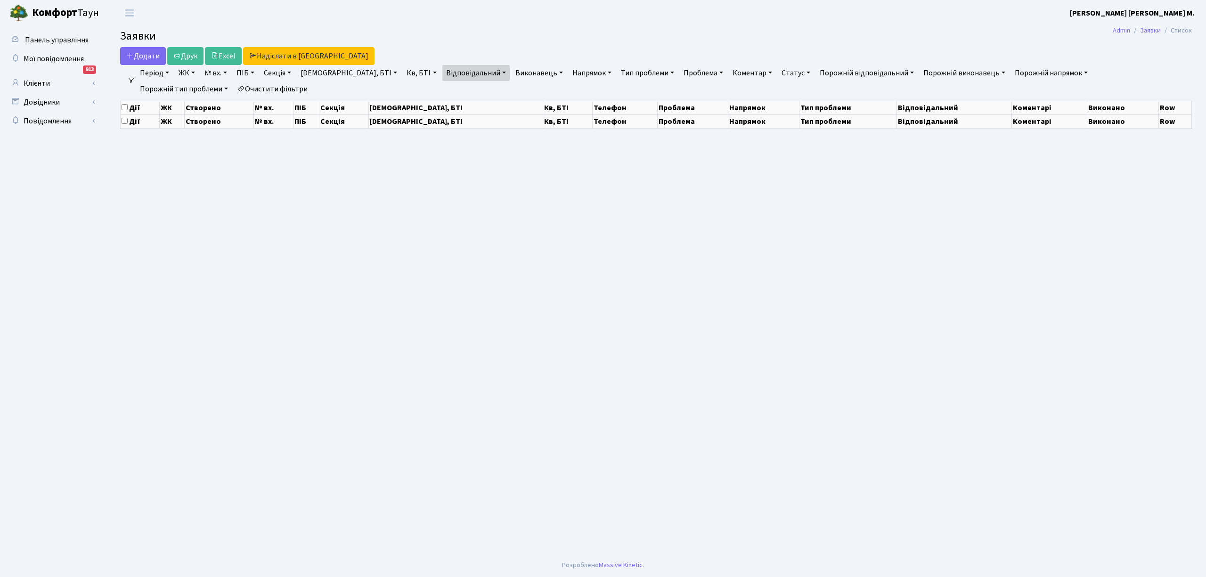
select select "25"
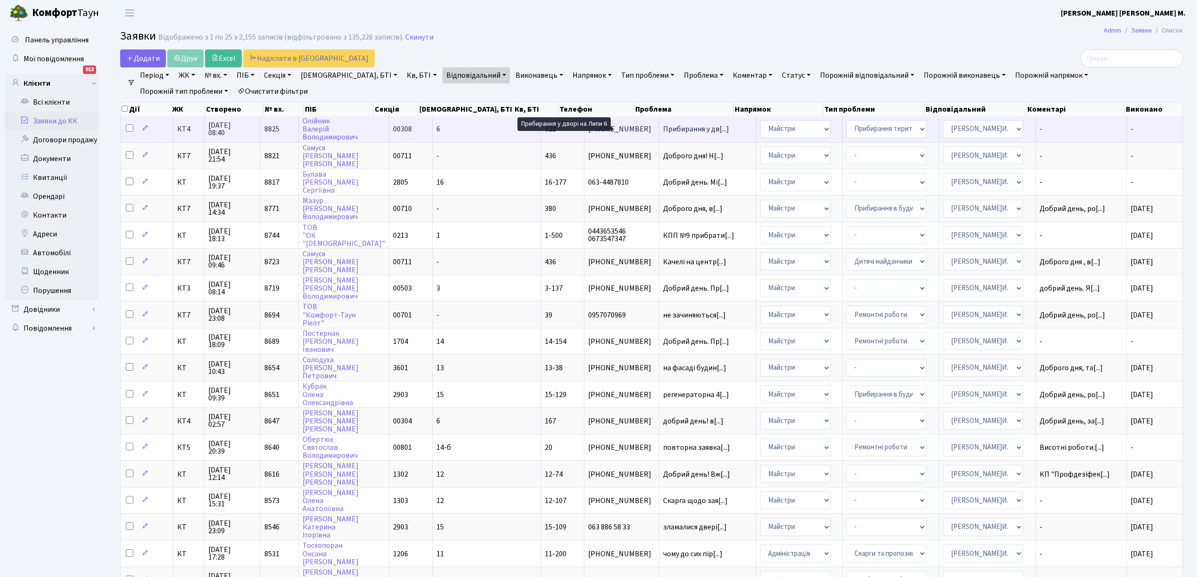
click at [663, 131] on span "Прибирання у дв[...]" at bounding box center [696, 129] width 66 height 10
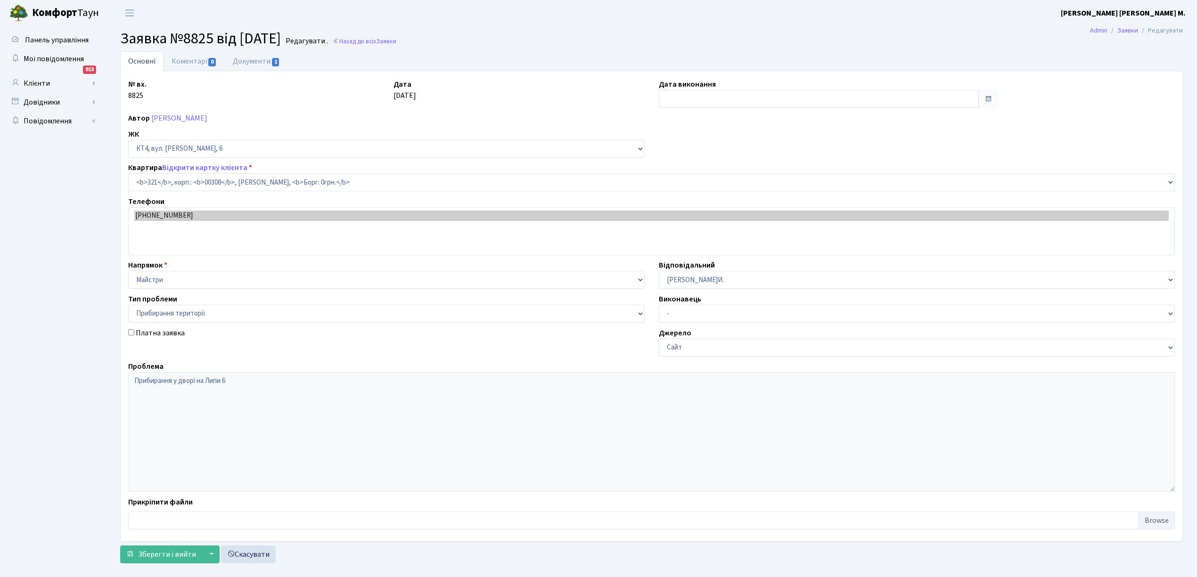
select select "17032"
select select "59"
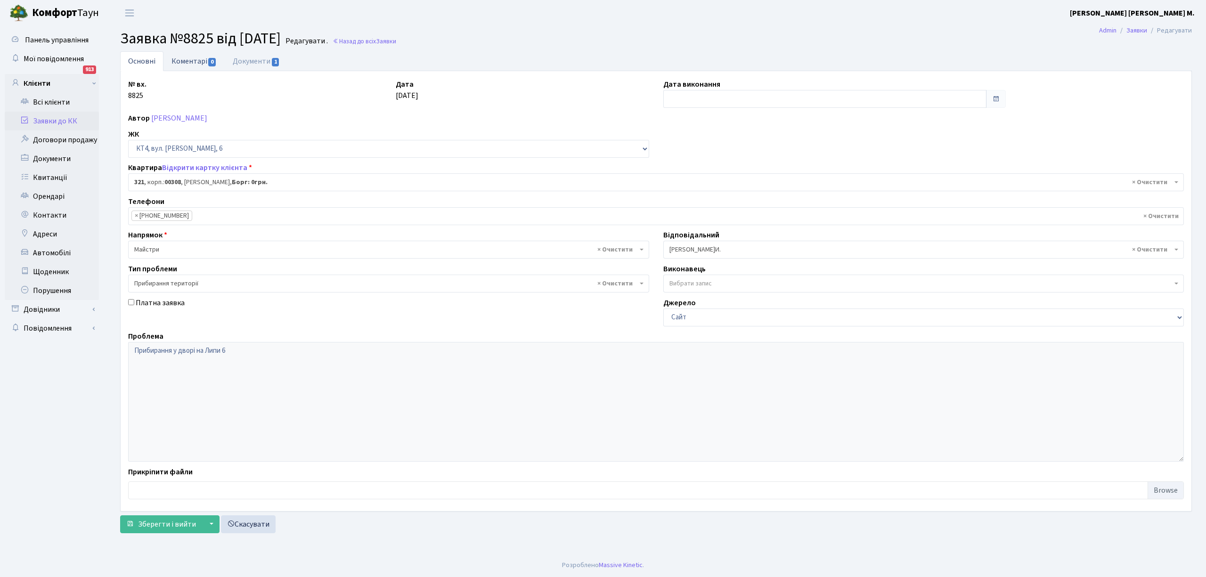
click at [178, 60] on link "Коментарі 0" at bounding box center [194, 60] width 61 height 19
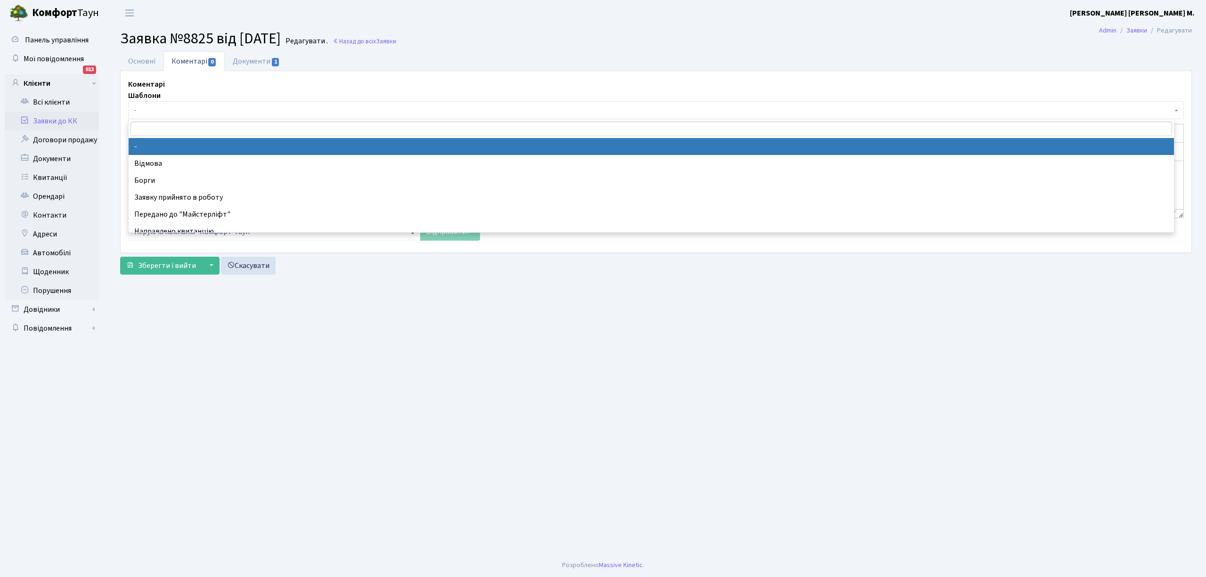
click at [174, 107] on span "-" at bounding box center [653, 110] width 1038 height 9
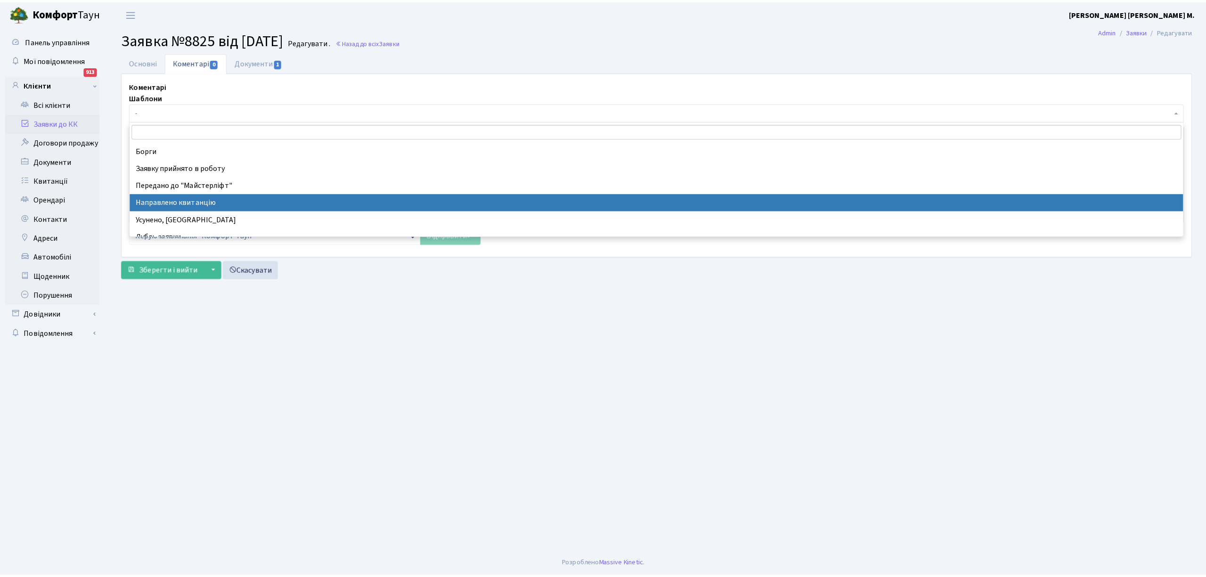
scroll to position [63, 0]
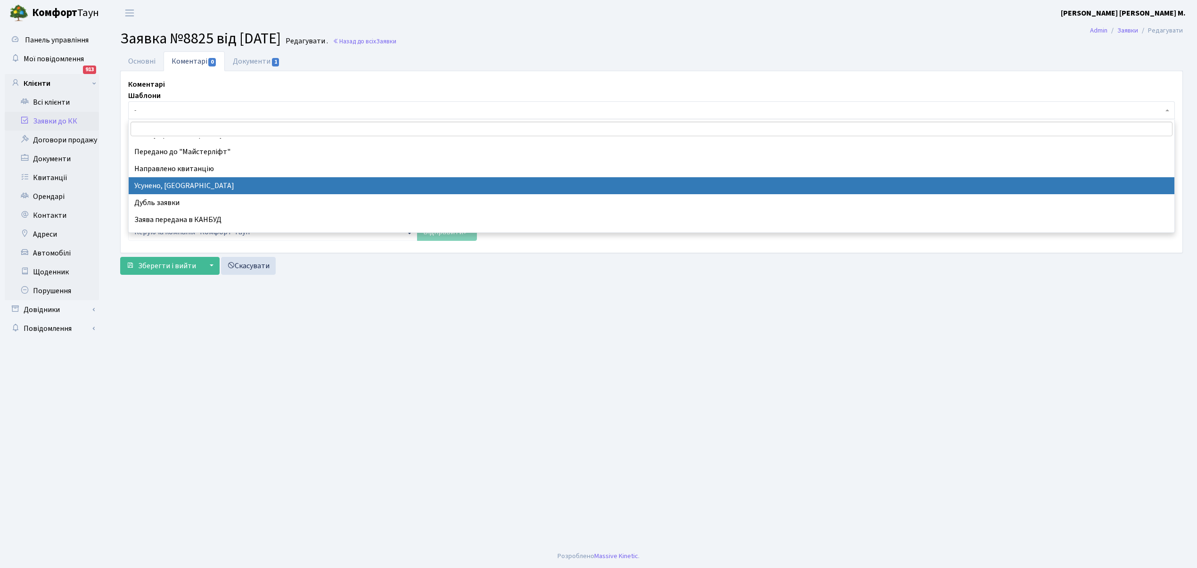
select select "15"
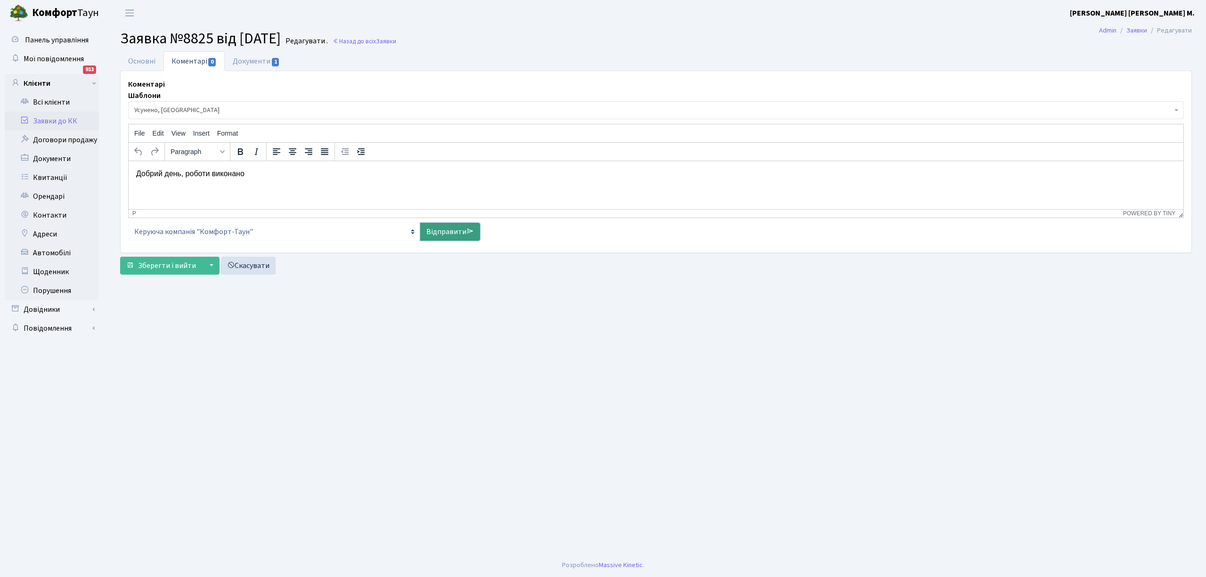
click at [455, 232] on link "Відправити" at bounding box center [450, 232] width 60 height 18
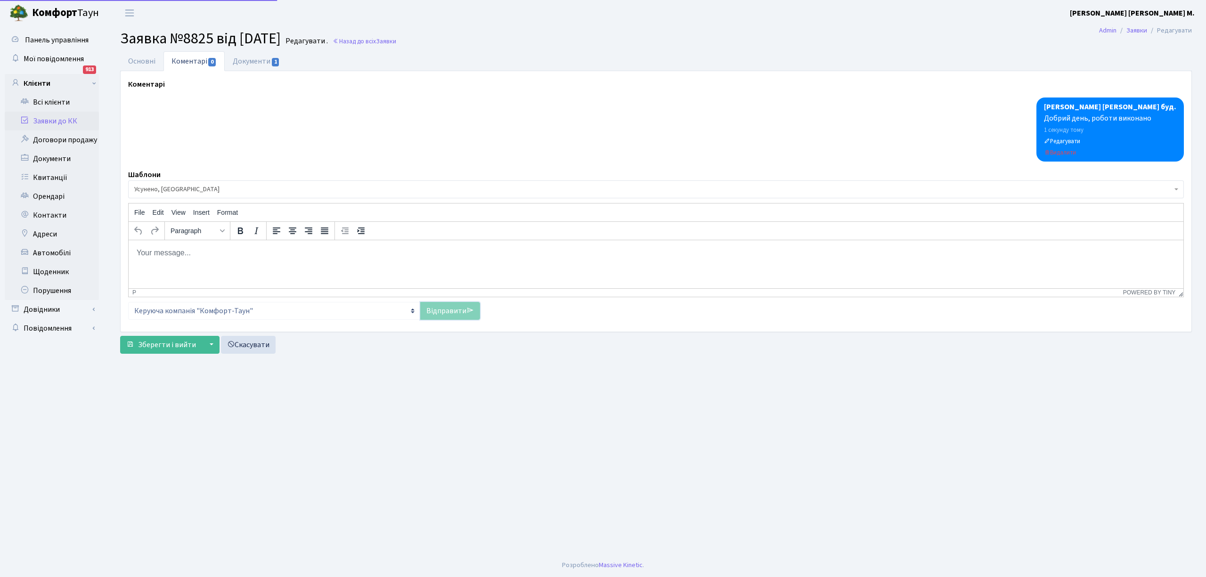
select select
click at [138, 54] on link "Основні" at bounding box center [141, 60] width 43 height 19
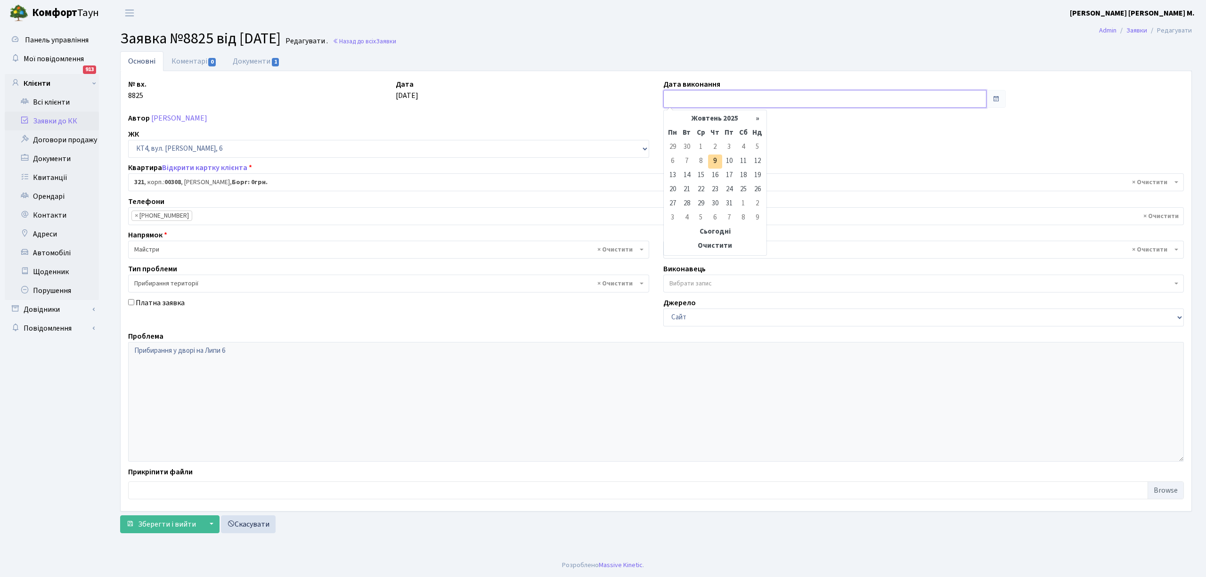
click at [687, 102] on input "text" at bounding box center [825, 99] width 323 height 18
click at [721, 163] on td "9" at bounding box center [715, 162] width 14 height 14
type input "[DATE]"
click at [153, 520] on span "Зберегти і вийти" at bounding box center [167, 524] width 58 height 10
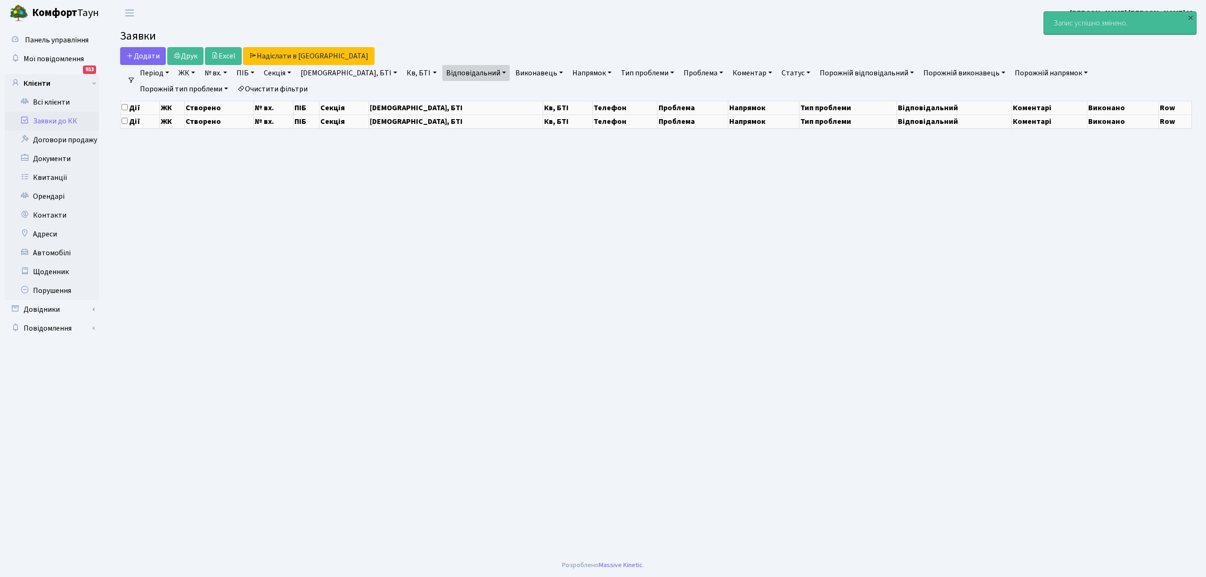
select select "25"
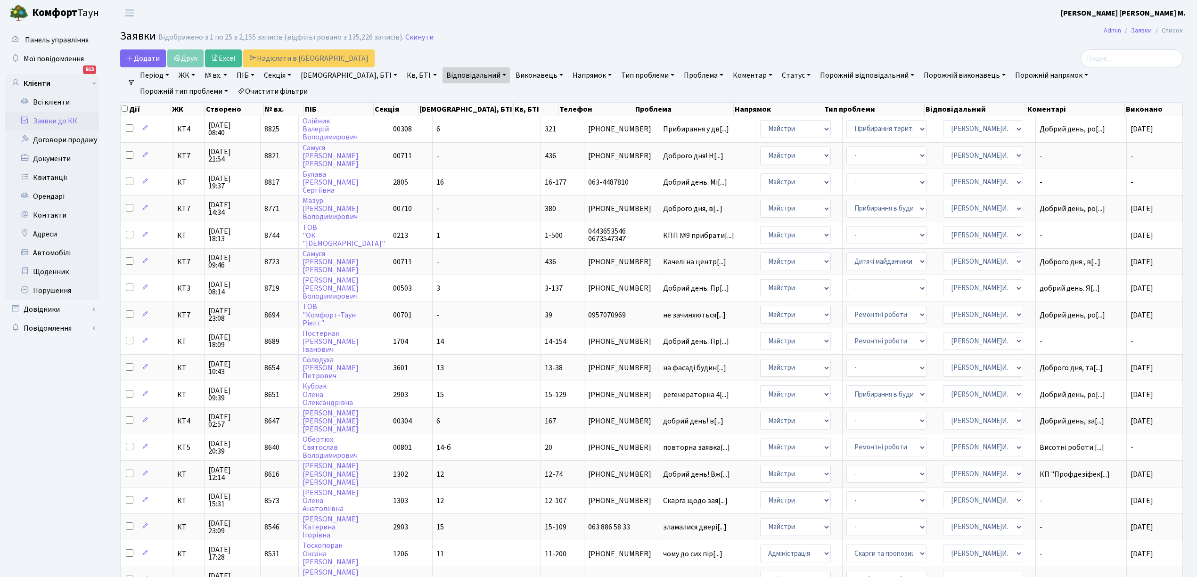
click at [447, 78] on link "Відповідальний" at bounding box center [475, 75] width 67 height 16
click at [450, 94] on span "×" at bounding box center [451, 92] width 3 height 9
select select
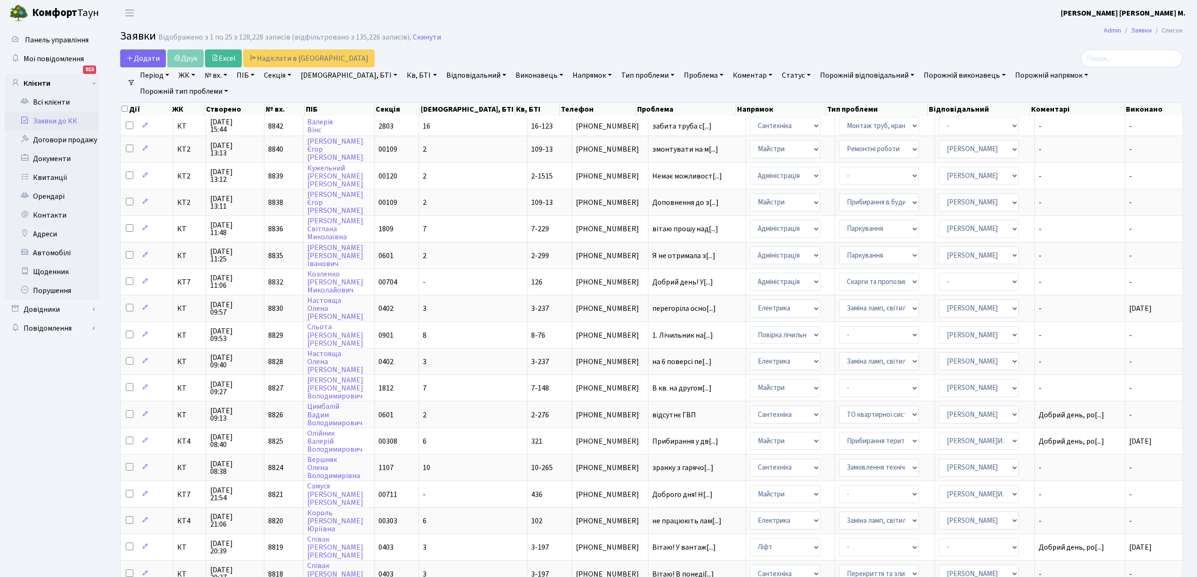
click at [445, 74] on link "Відповідальний" at bounding box center [475, 75] width 67 height 16
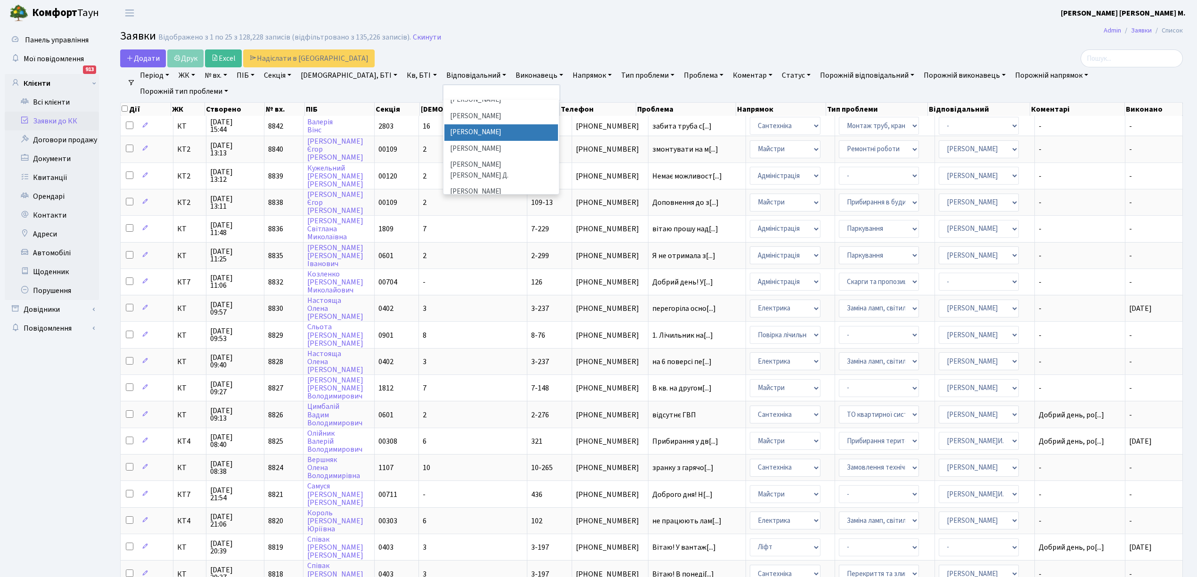
scroll to position [314, 0]
click at [444, 122] on li "[PERSON_NAME]" at bounding box center [501, 130] width 114 height 16
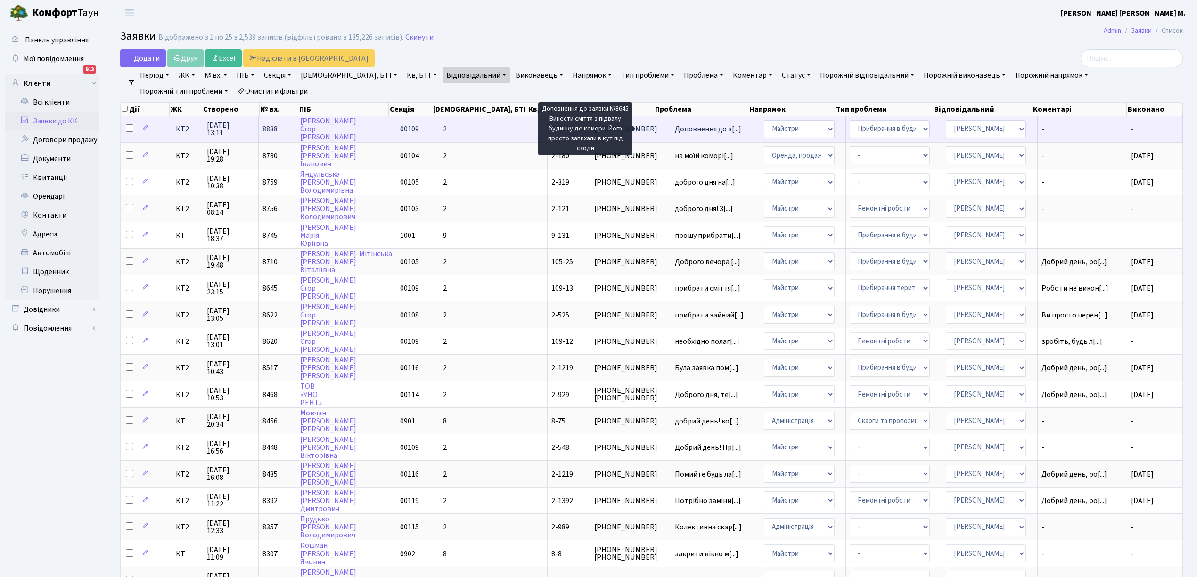
click at [675, 130] on span "Доповнення до з[...]" at bounding box center [708, 129] width 66 height 10
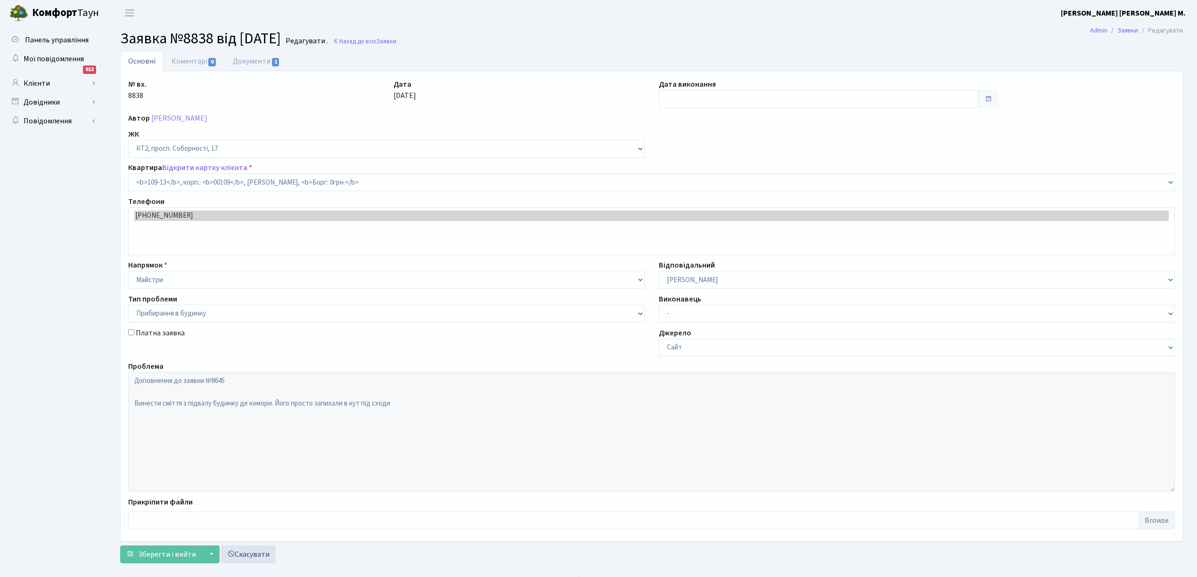
select select "16130"
select select "58"
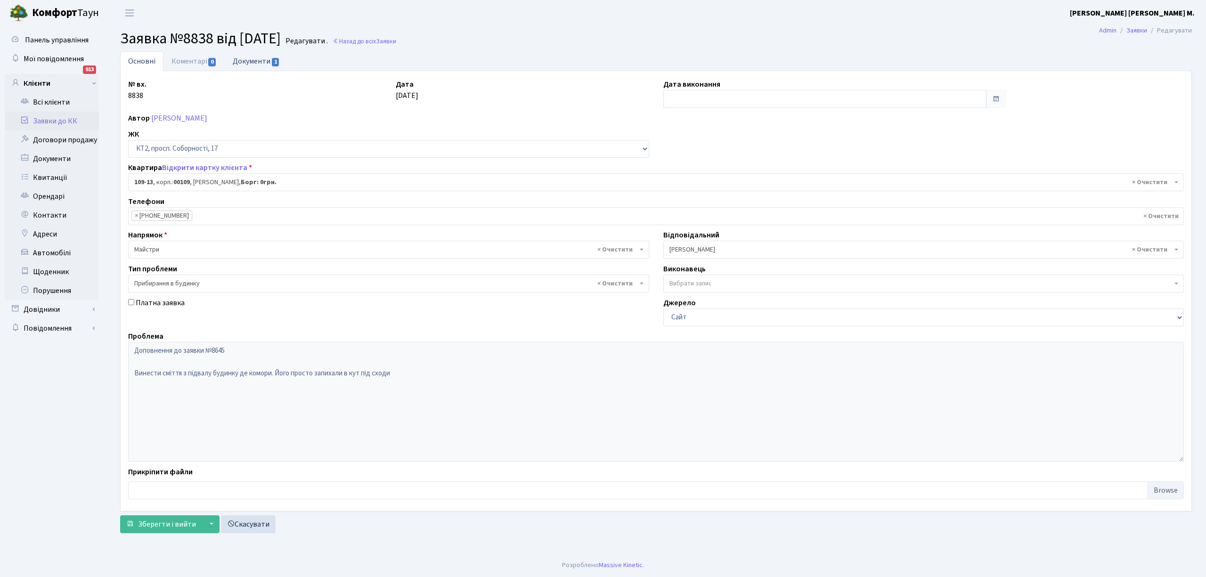
click at [259, 60] on link "Документи 1" at bounding box center [256, 60] width 63 height 19
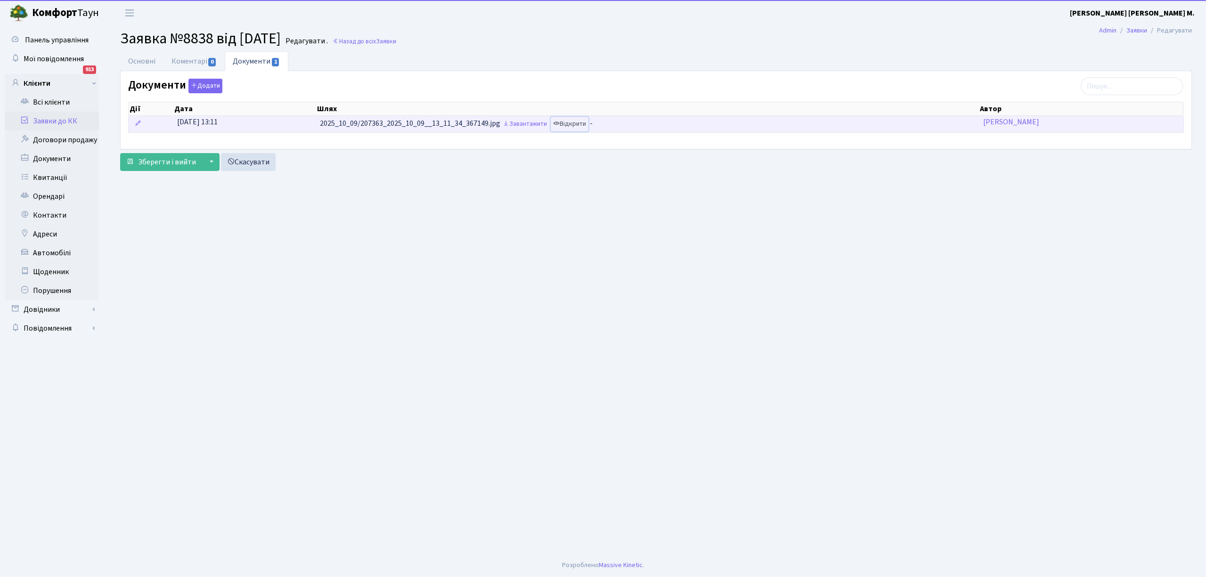
click at [566, 121] on link "Відкрити" at bounding box center [570, 124] width 38 height 15
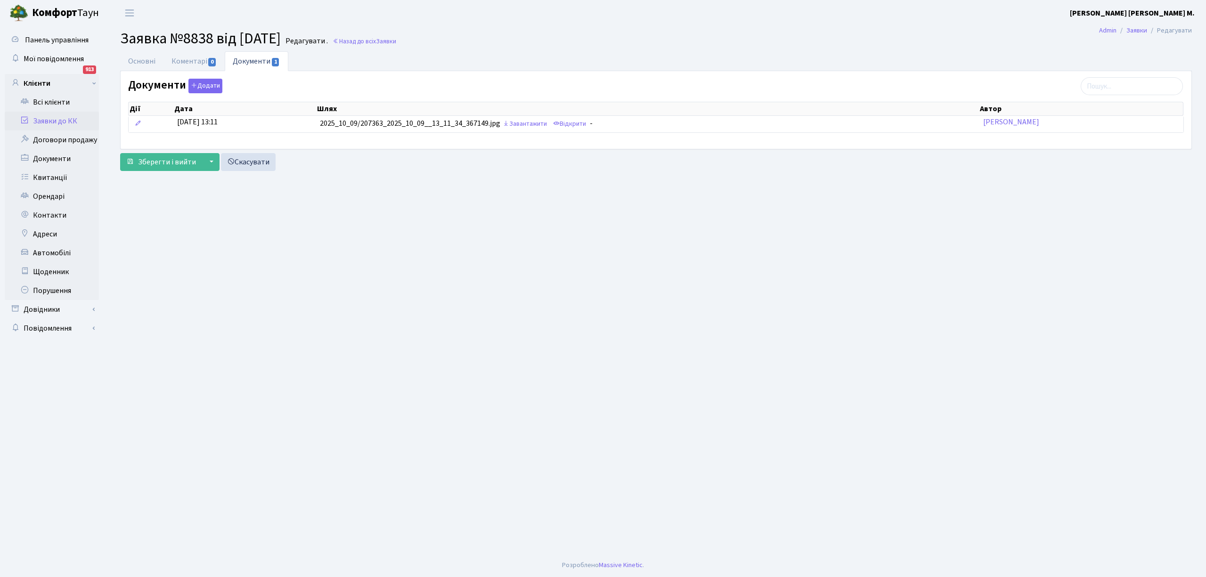
click at [44, 121] on link "Заявки до КК" at bounding box center [52, 121] width 94 height 19
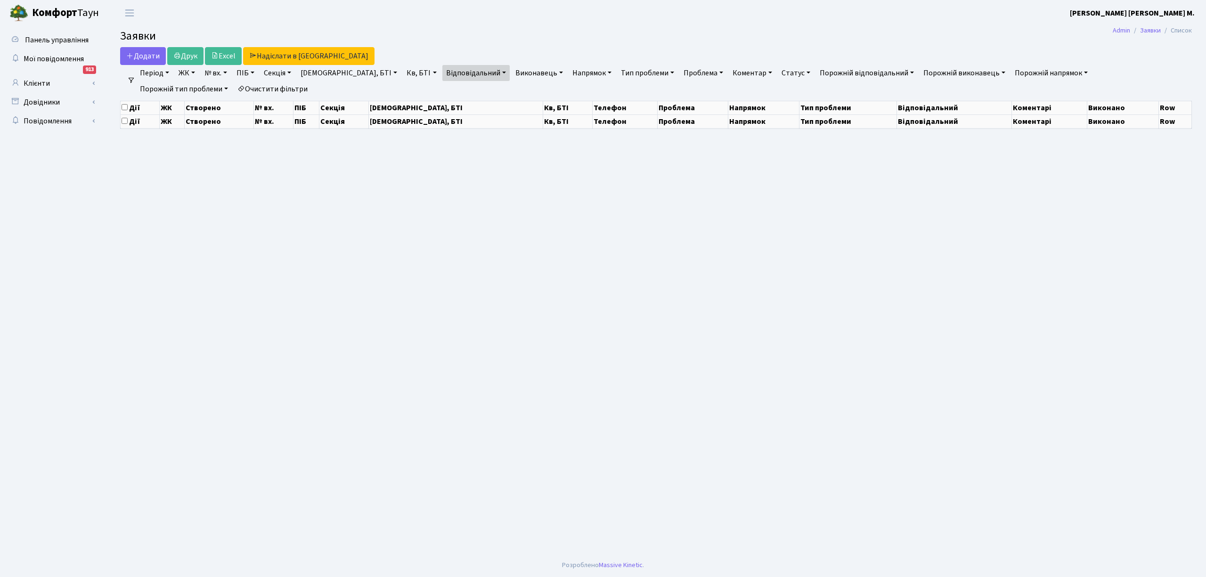
select select "25"
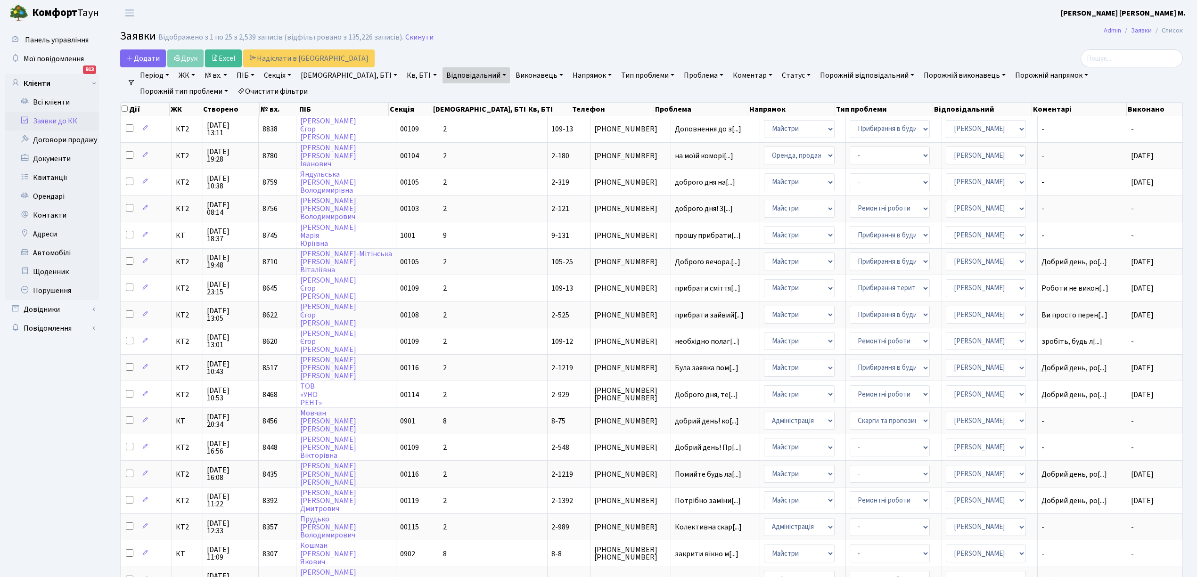
click at [449, 75] on link "Відповідальний" at bounding box center [475, 75] width 67 height 16
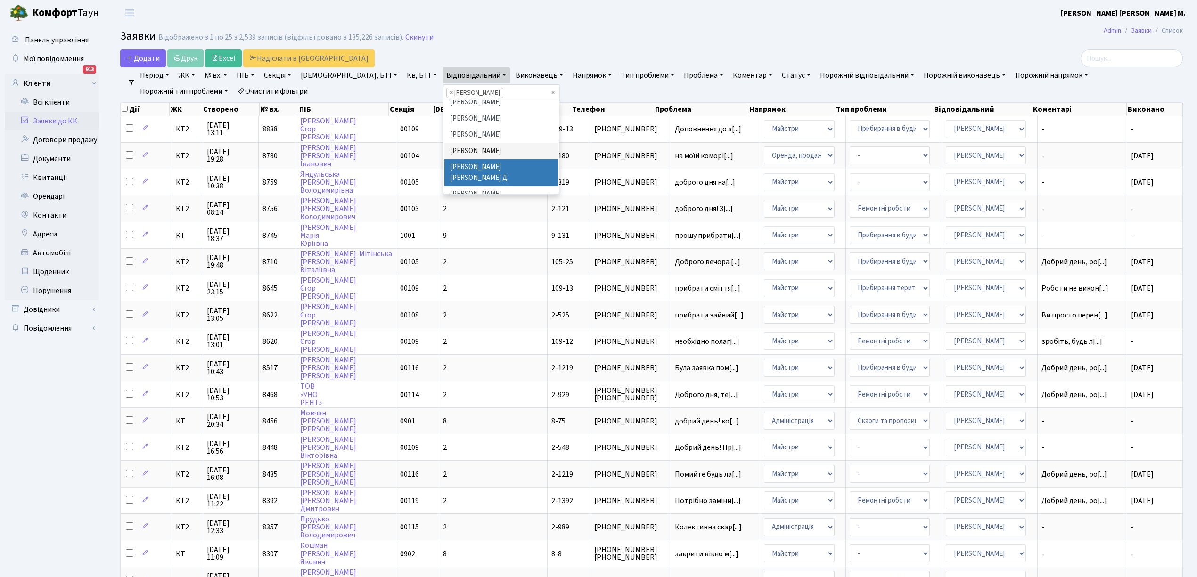
click at [444, 159] on li "[PERSON_NAME] [PERSON_NAME] Д." at bounding box center [501, 172] width 114 height 27
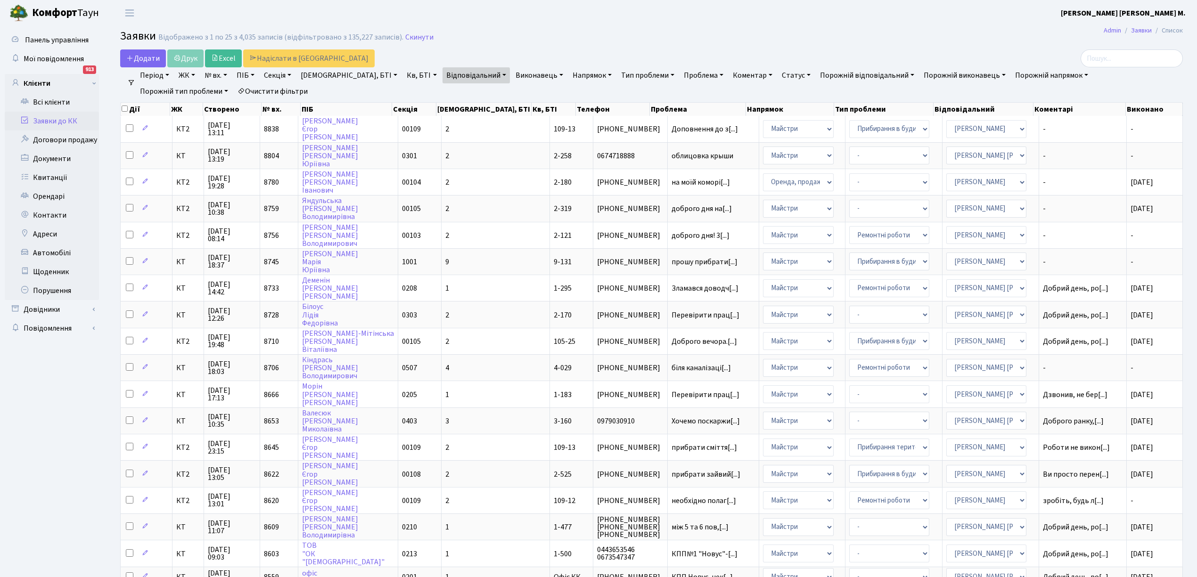
click at [449, 76] on link "Відповідальний" at bounding box center [475, 75] width 67 height 16
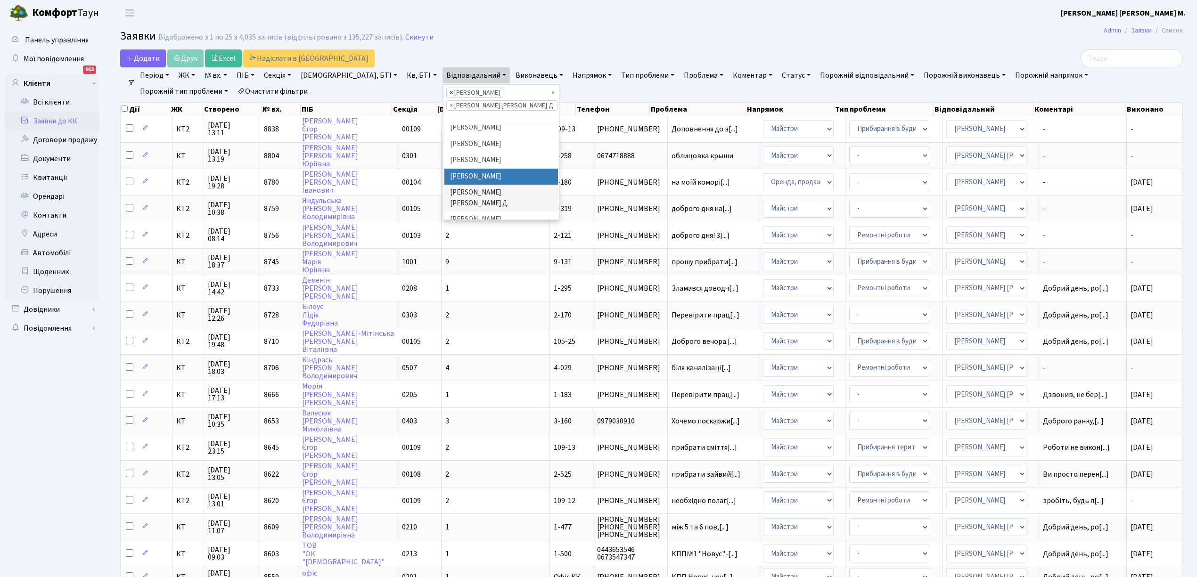
click at [450, 95] on span "×" at bounding box center [451, 92] width 3 height 9
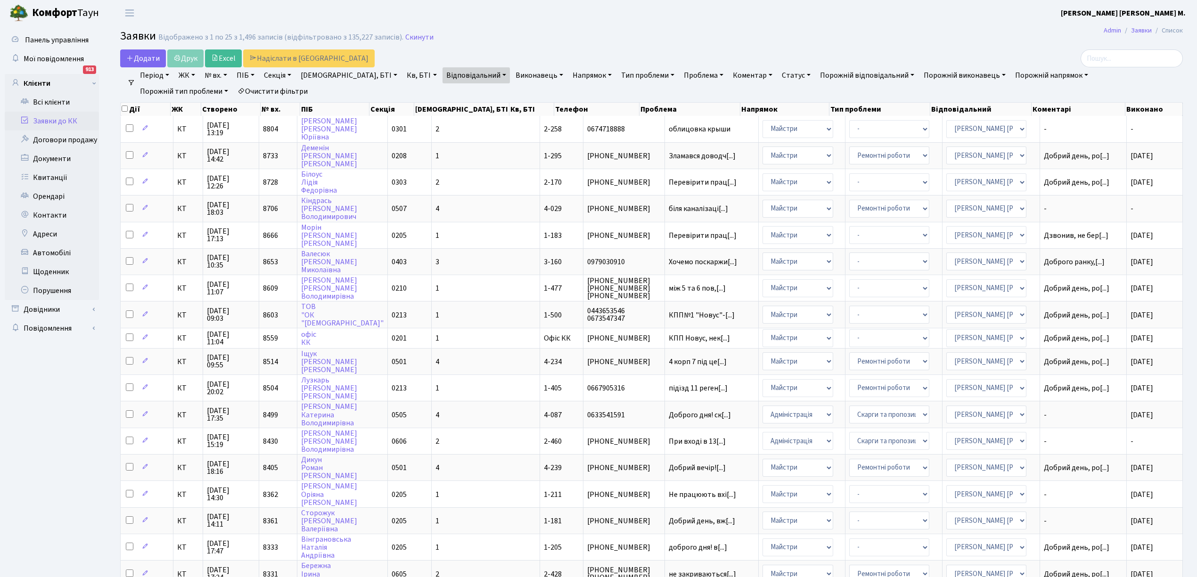
click at [446, 76] on link "Відповідальний" at bounding box center [475, 75] width 67 height 16
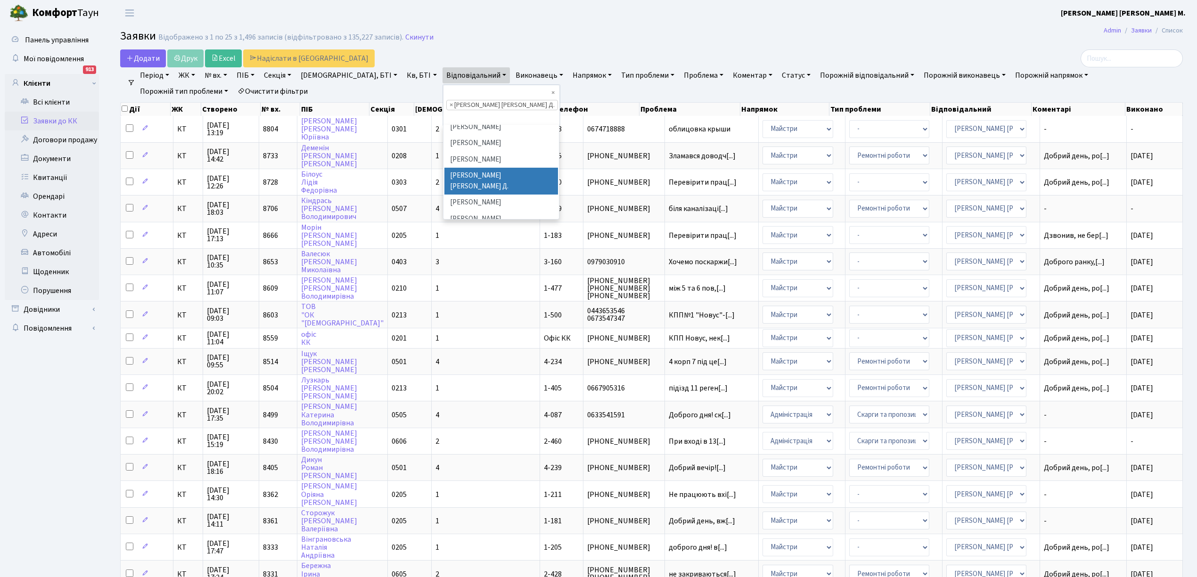
click at [450, 100] on span "×" at bounding box center [451, 104] width 3 height 9
select select
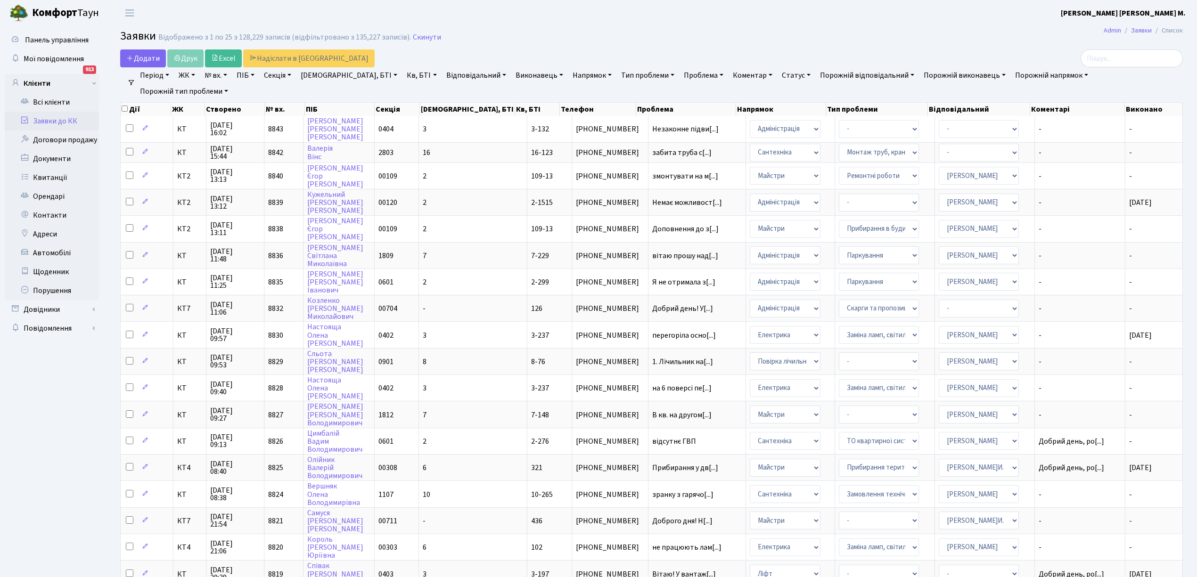
click at [445, 74] on link "Відповідальний" at bounding box center [475, 75] width 67 height 16
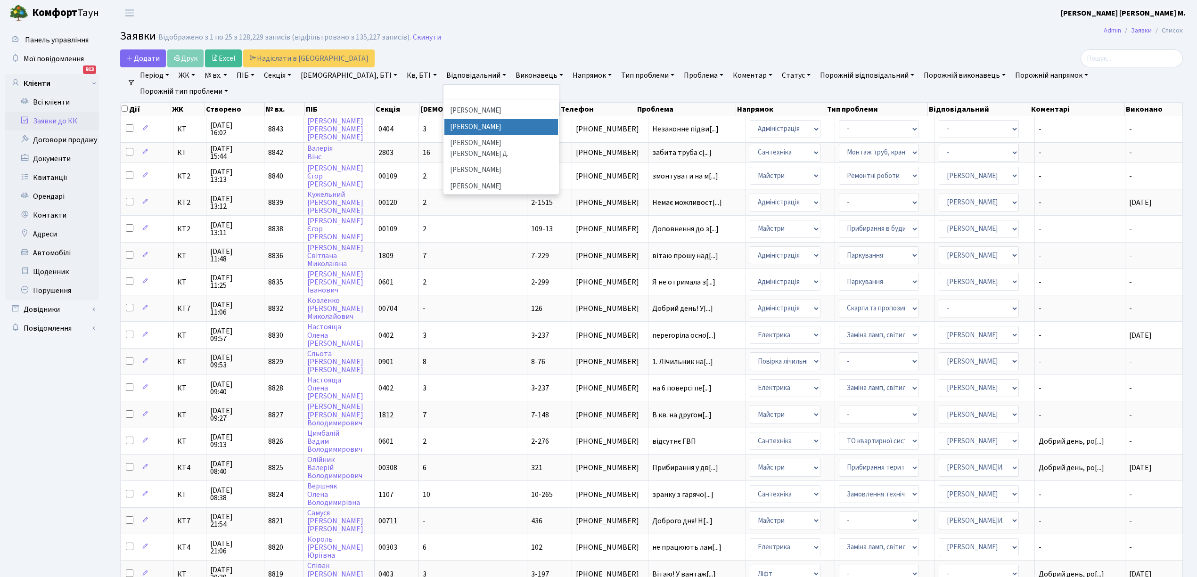
click at [444, 119] on li "[PERSON_NAME]" at bounding box center [501, 127] width 114 height 16
